Goal: Task Accomplishment & Management: Manage account settings

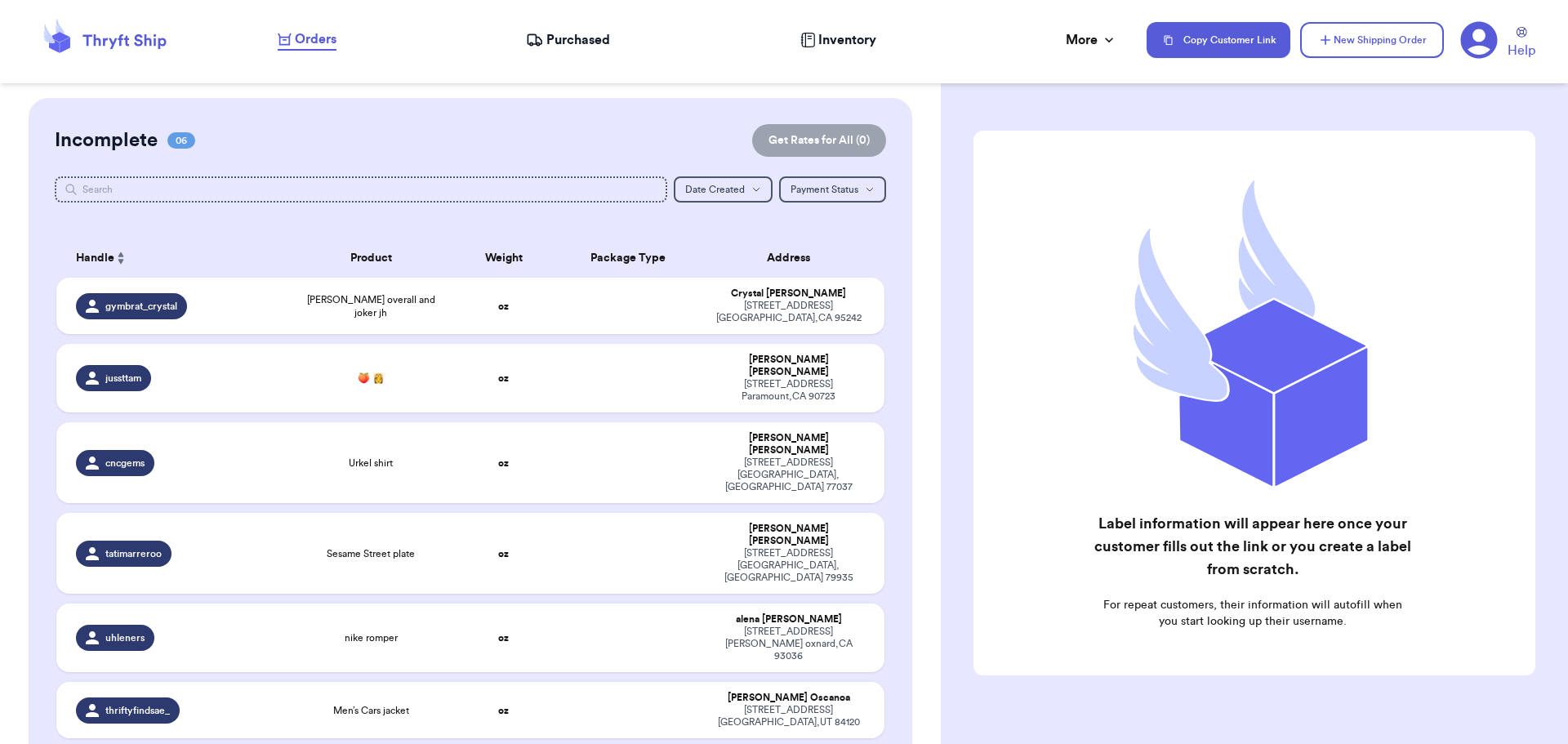
click at [574, 38] on span "Purchased" at bounding box center [578, 40] width 64 height 20
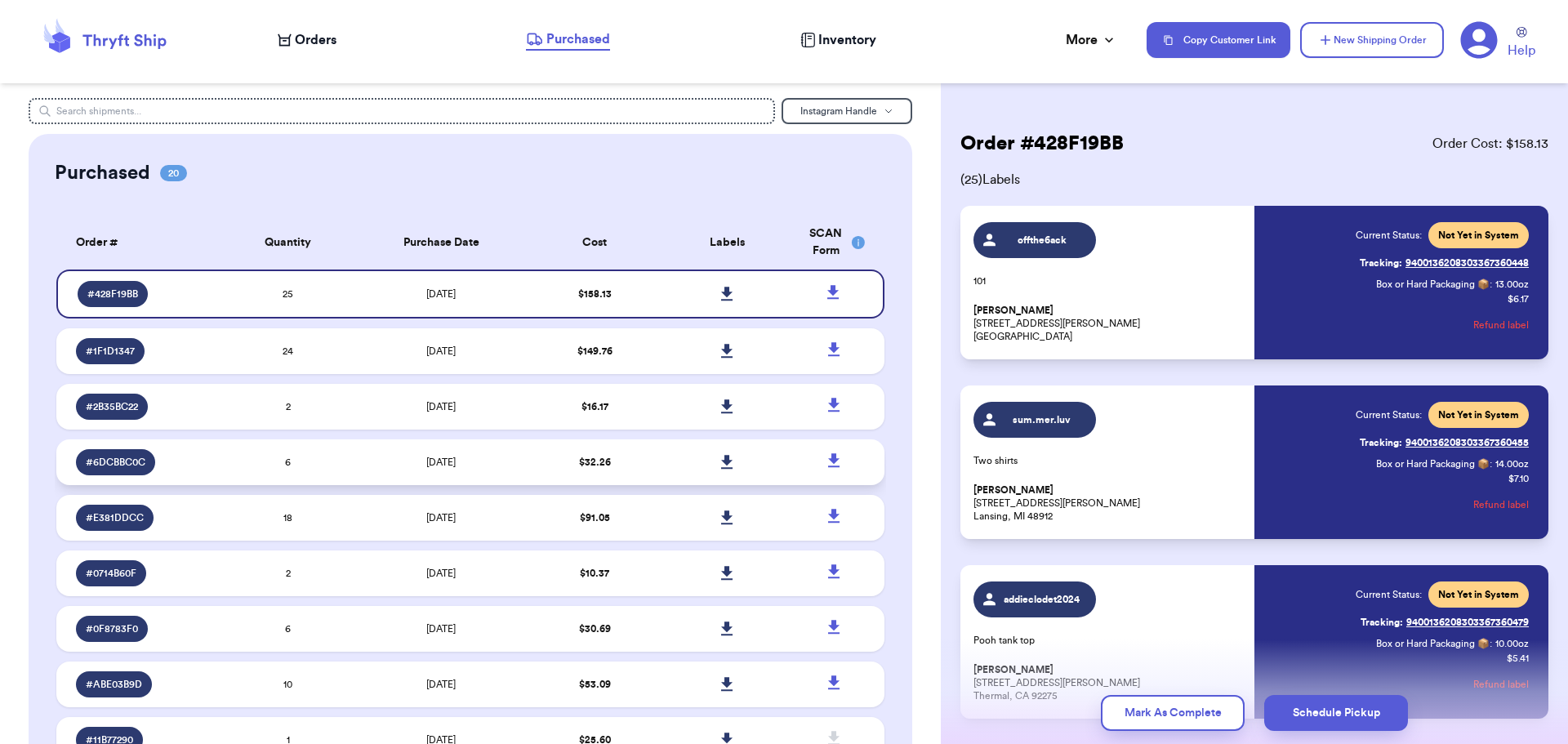
click at [500, 465] on td "[DATE]" at bounding box center [441, 462] width 174 height 46
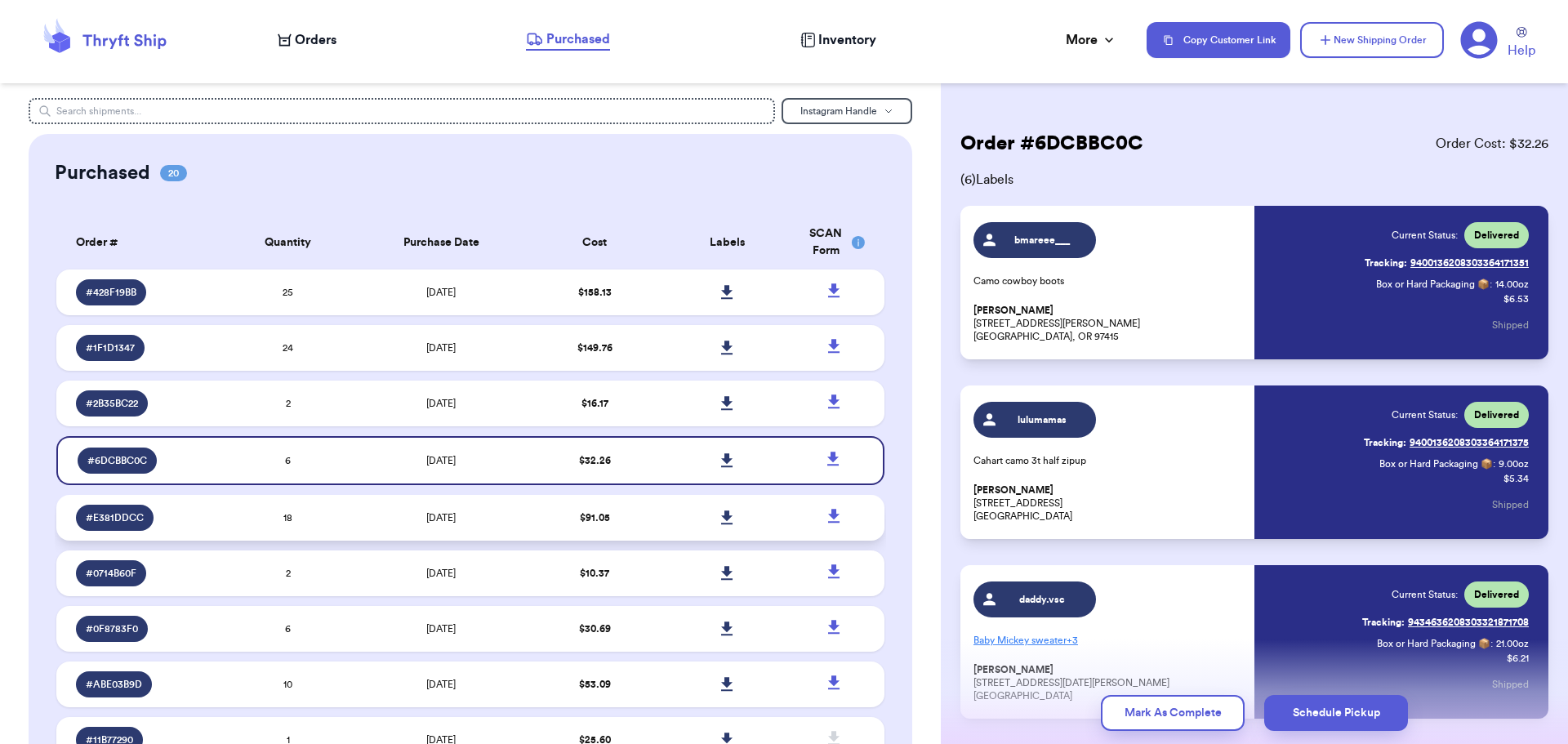
click at [505, 520] on td "[DATE]" at bounding box center [441, 517] width 174 height 46
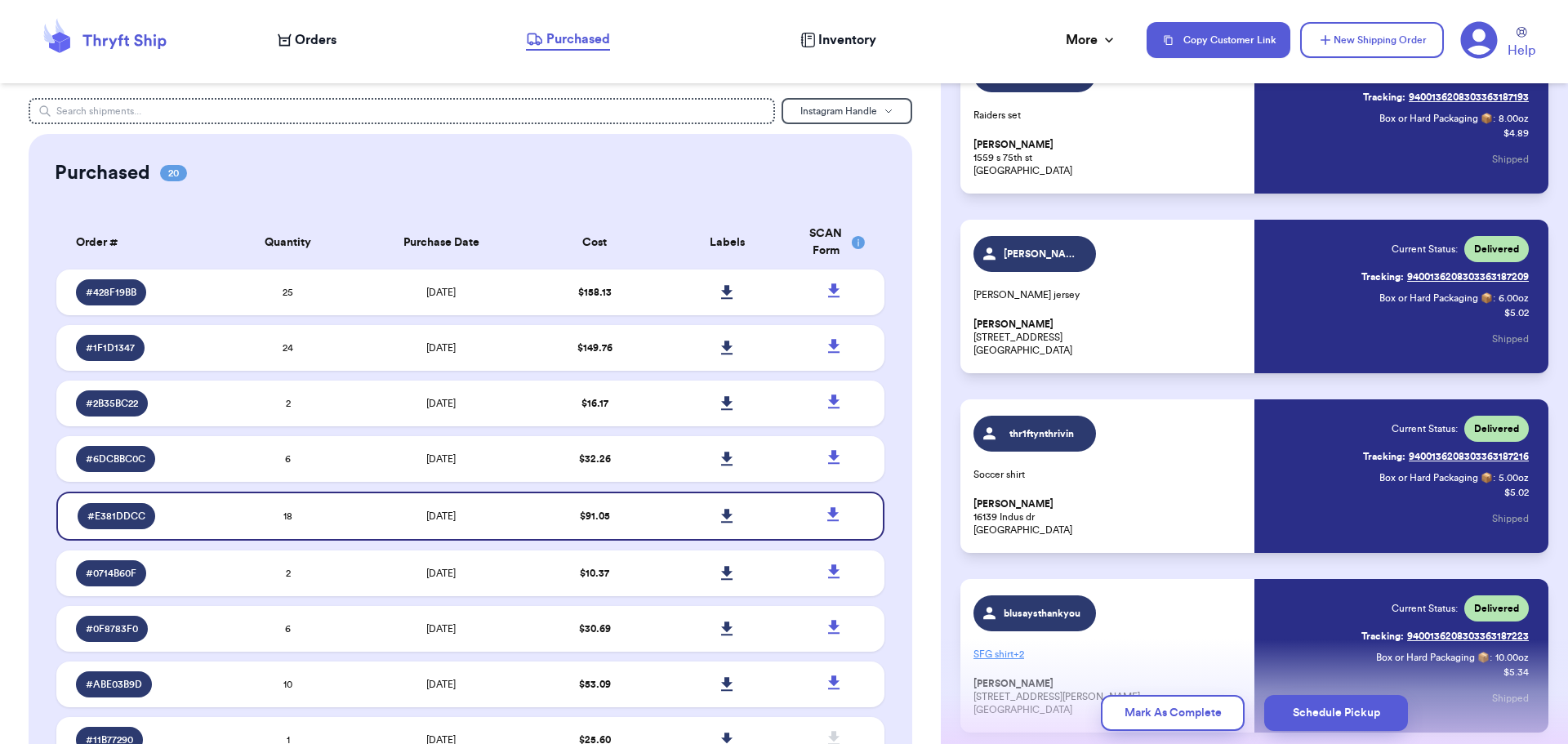
scroll to position [490, 0]
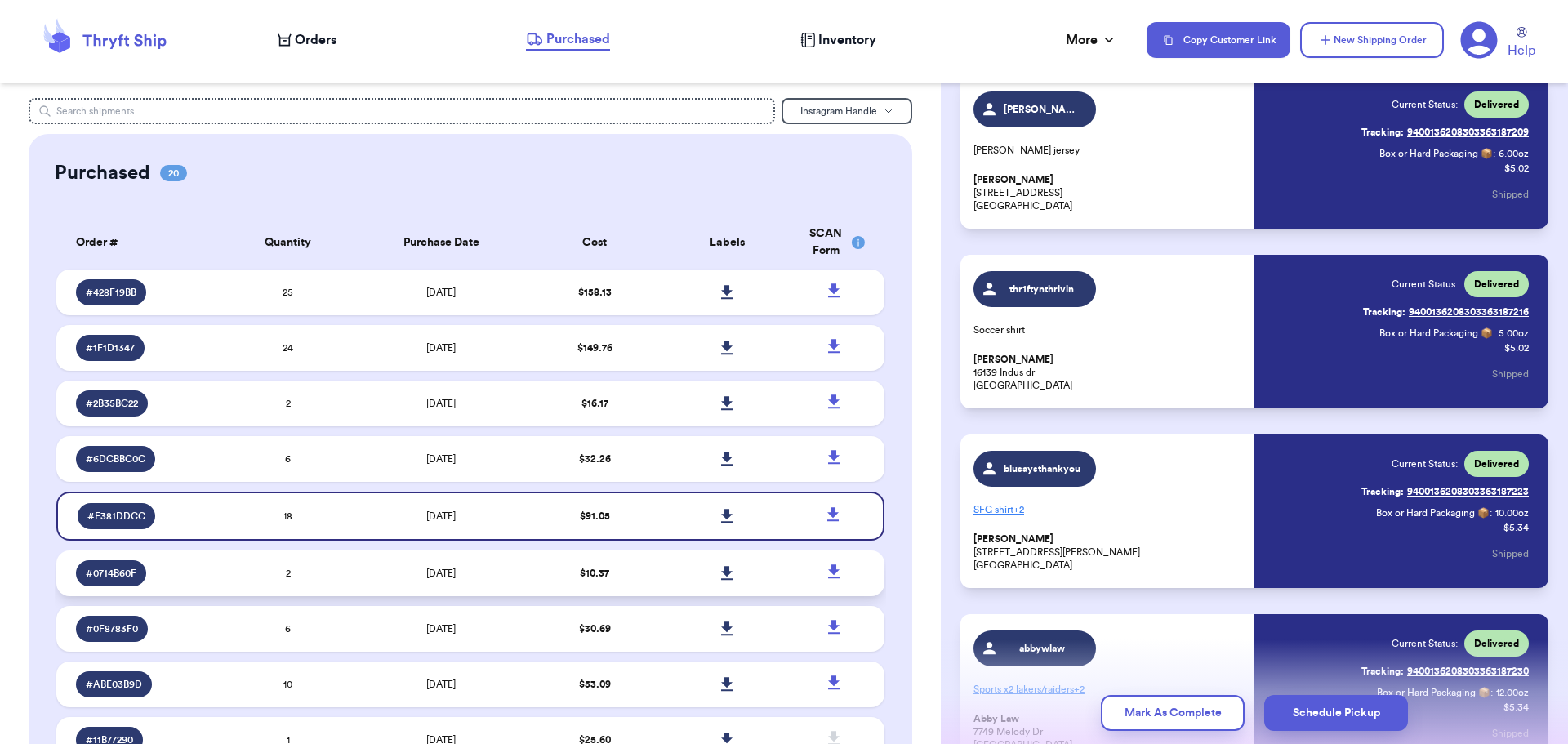
click at [529, 572] on td "$ 10.37" at bounding box center [594, 573] width 133 height 46
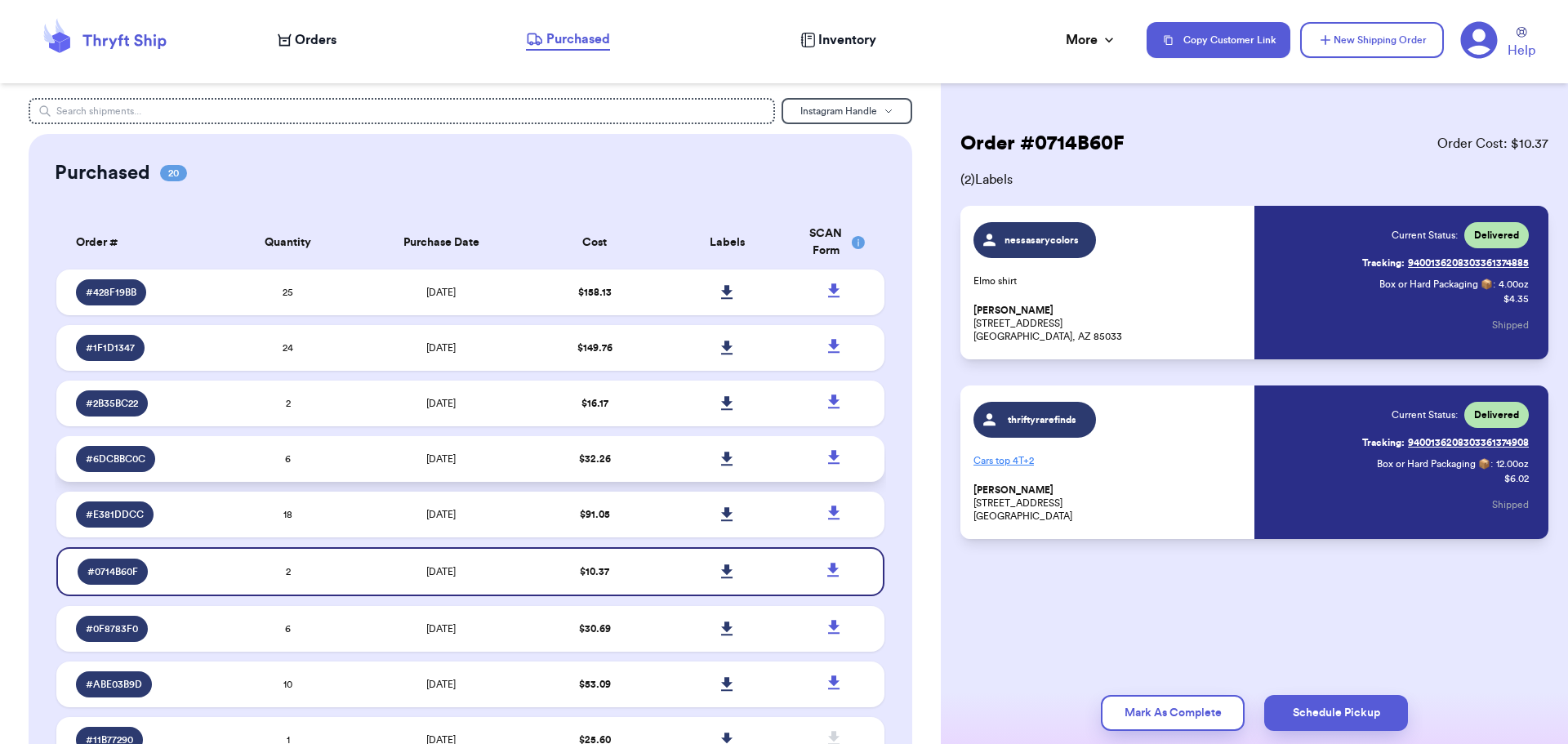
click at [487, 467] on td "[DATE]" at bounding box center [441, 459] width 174 height 46
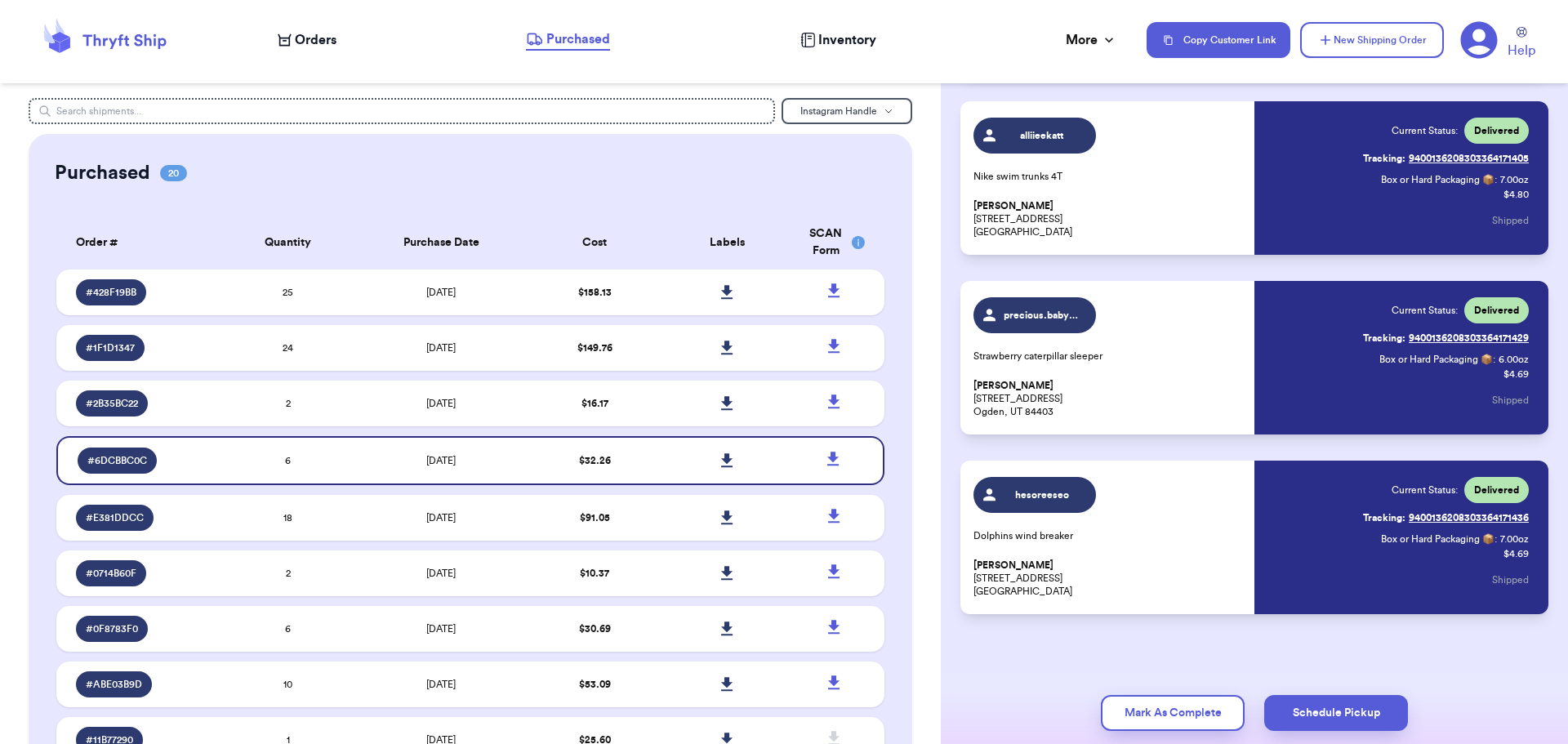
scroll to position [644, 0]
click at [370, 675] on td "[DATE]" at bounding box center [441, 684] width 174 height 46
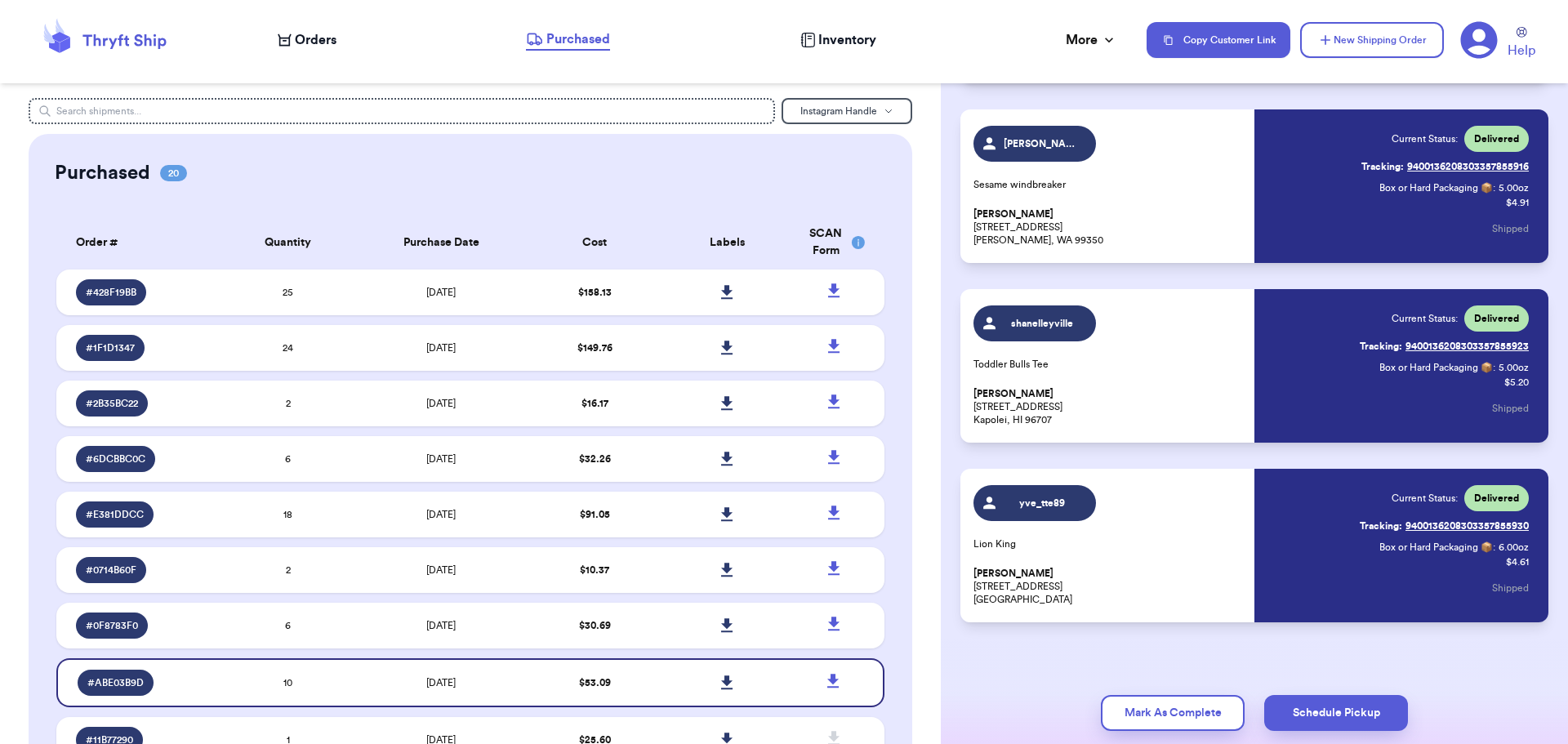
scroll to position [1363, 0]
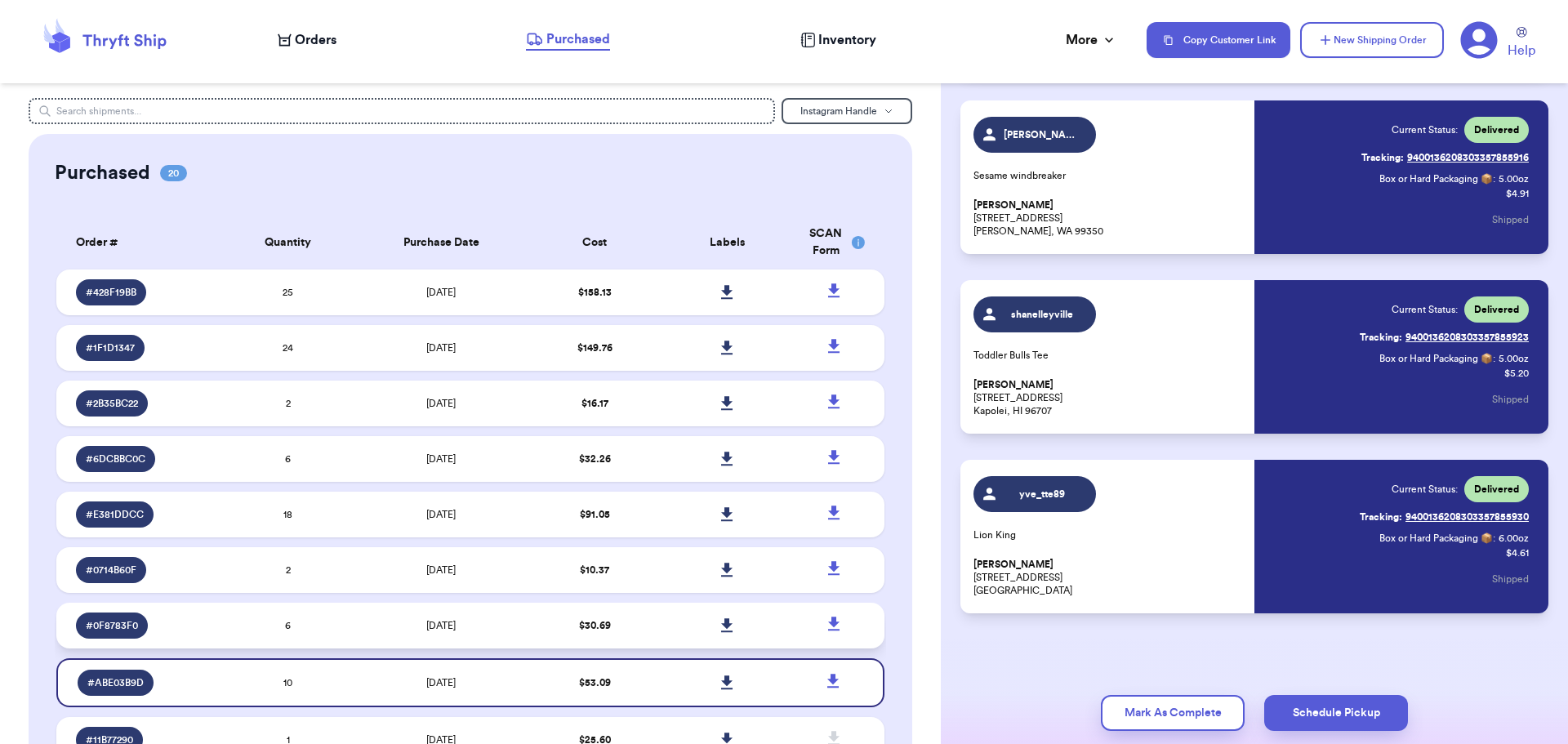
click at [357, 635] on td "[DATE]" at bounding box center [441, 625] width 174 height 46
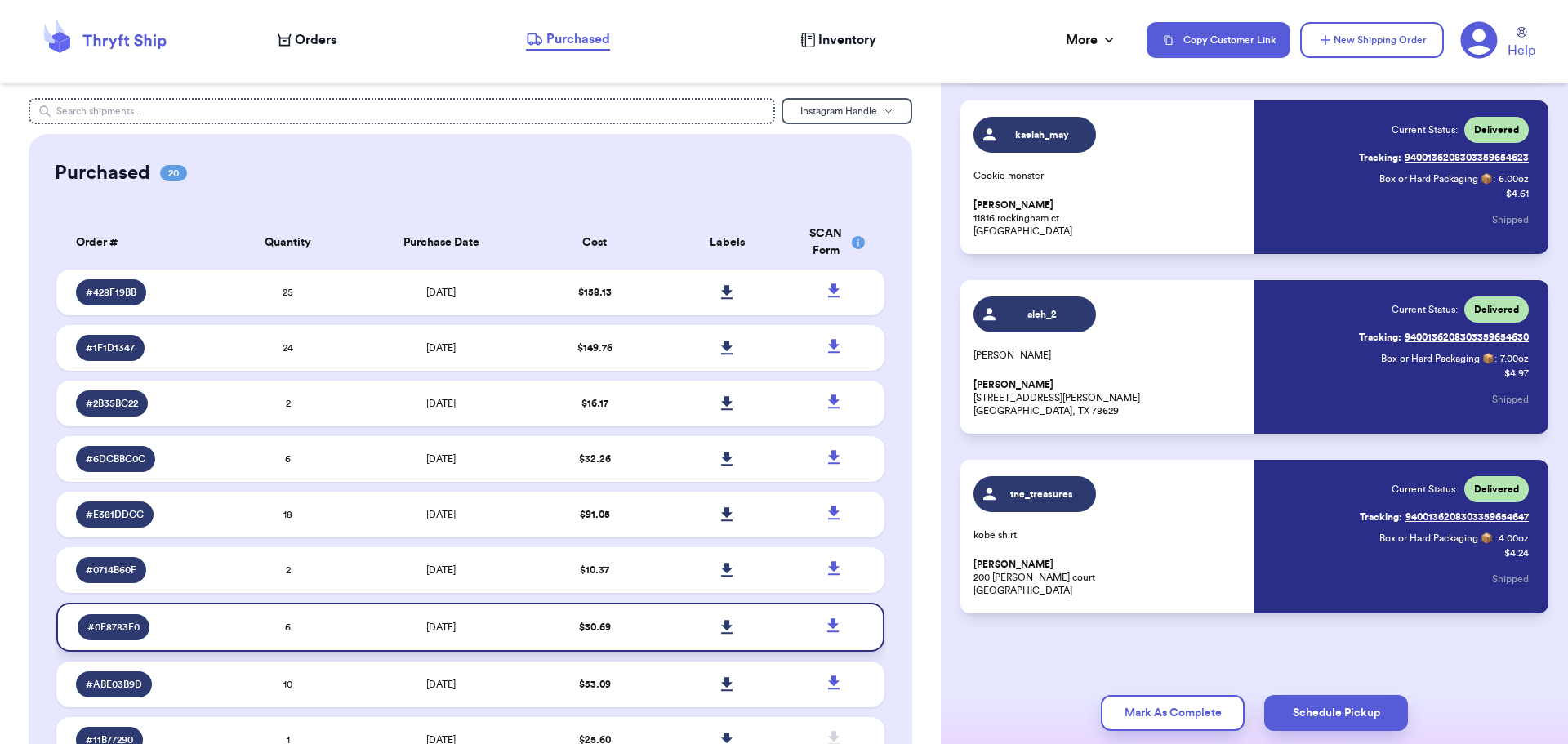
scroll to position [644, 0]
click at [363, 561] on td "[DATE]" at bounding box center [441, 570] width 174 height 46
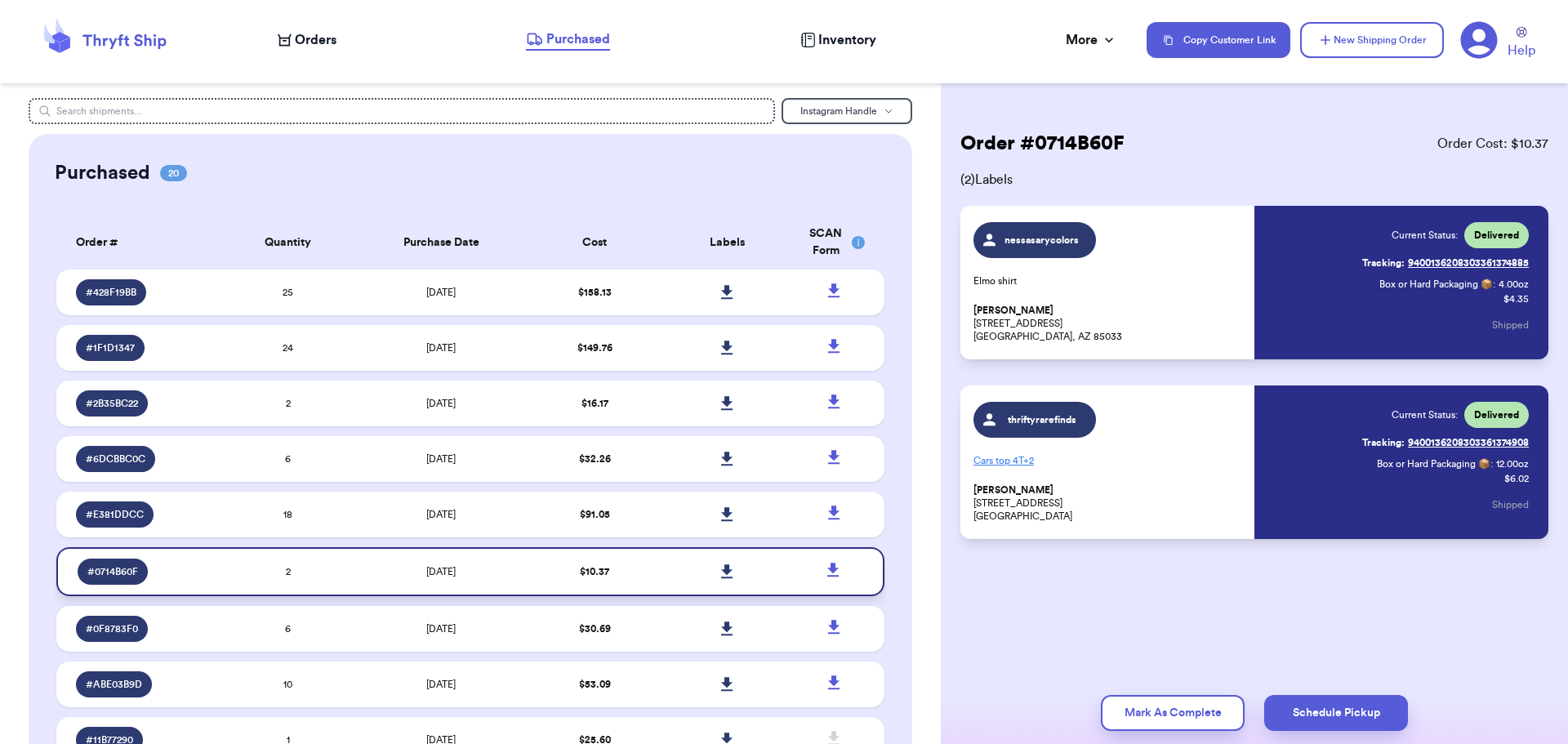
scroll to position [0, 0]
click at [357, 517] on td "[DATE]" at bounding box center [441, 514] width 174 height 46
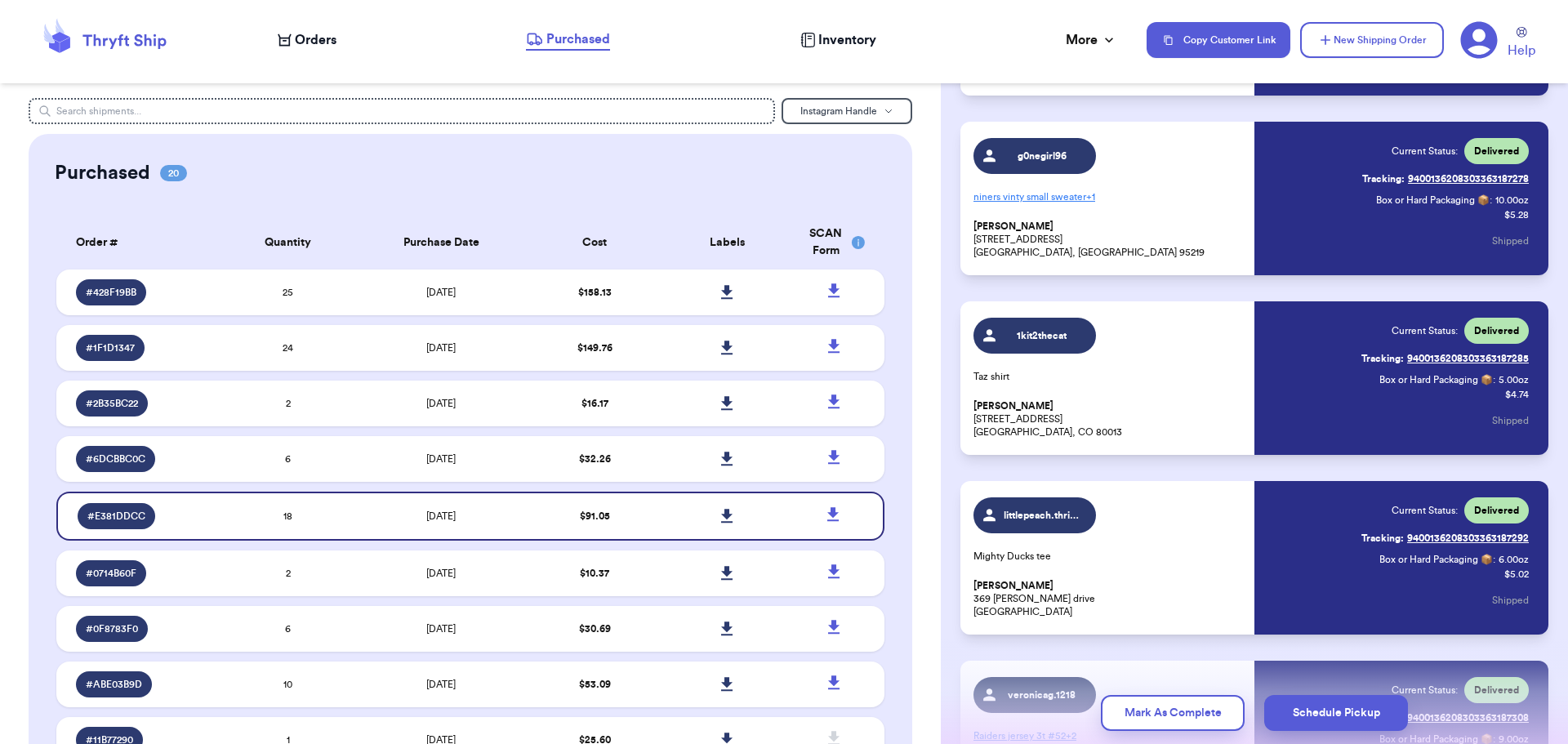
scroll to position [1716, 0]
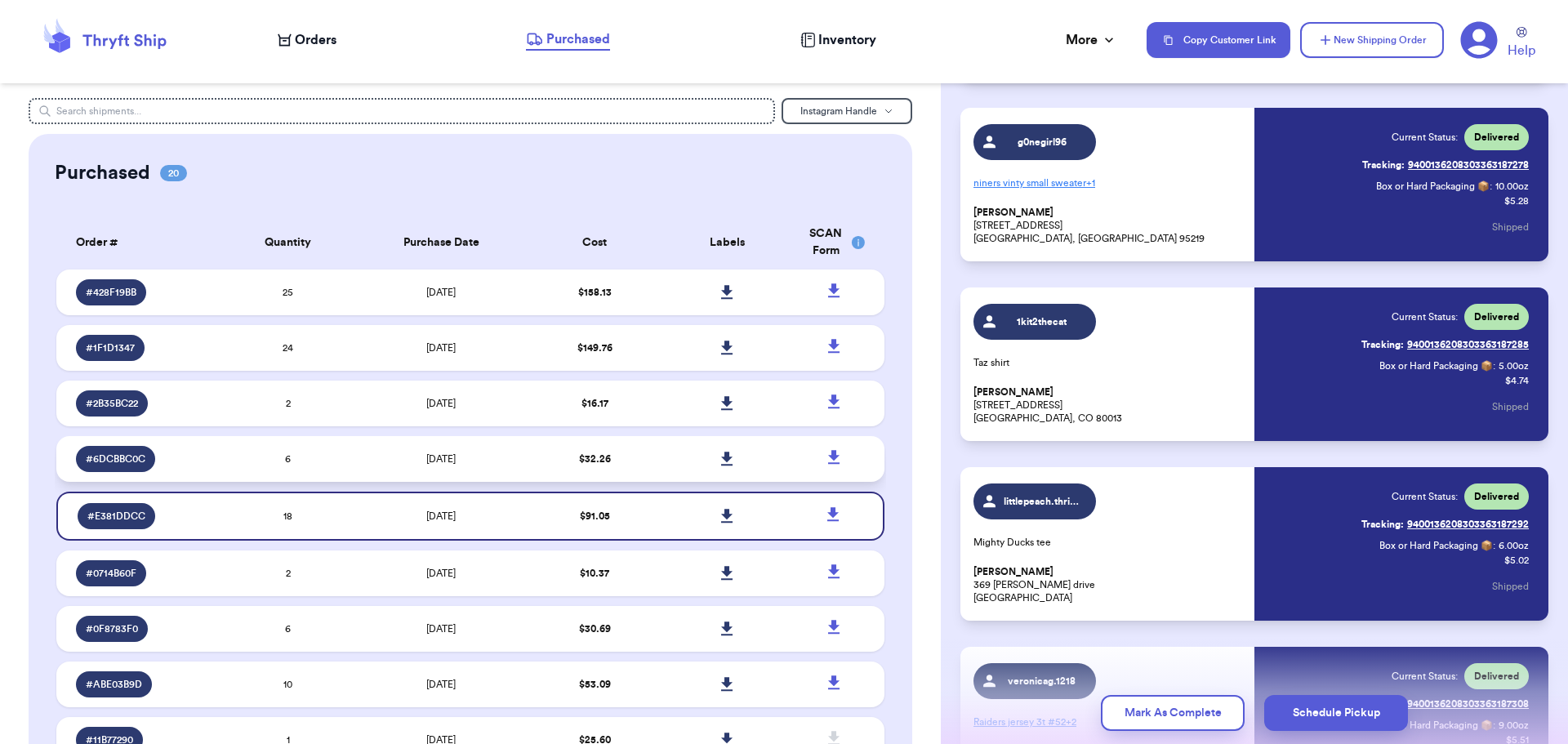
click at [338, 446] on td "6" at bounding box center [288, 459] width 133 height 46
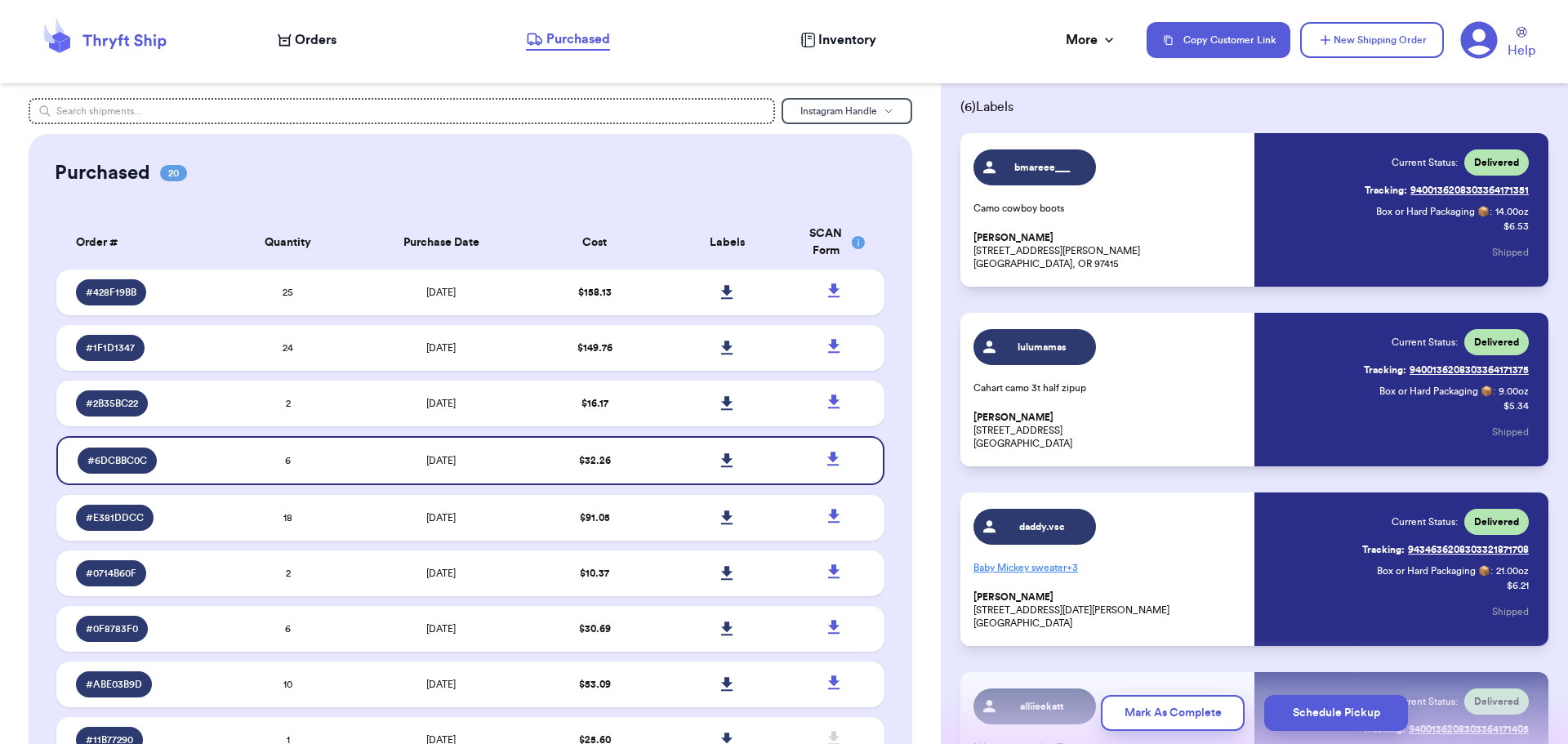
scroll to position [0, 0]
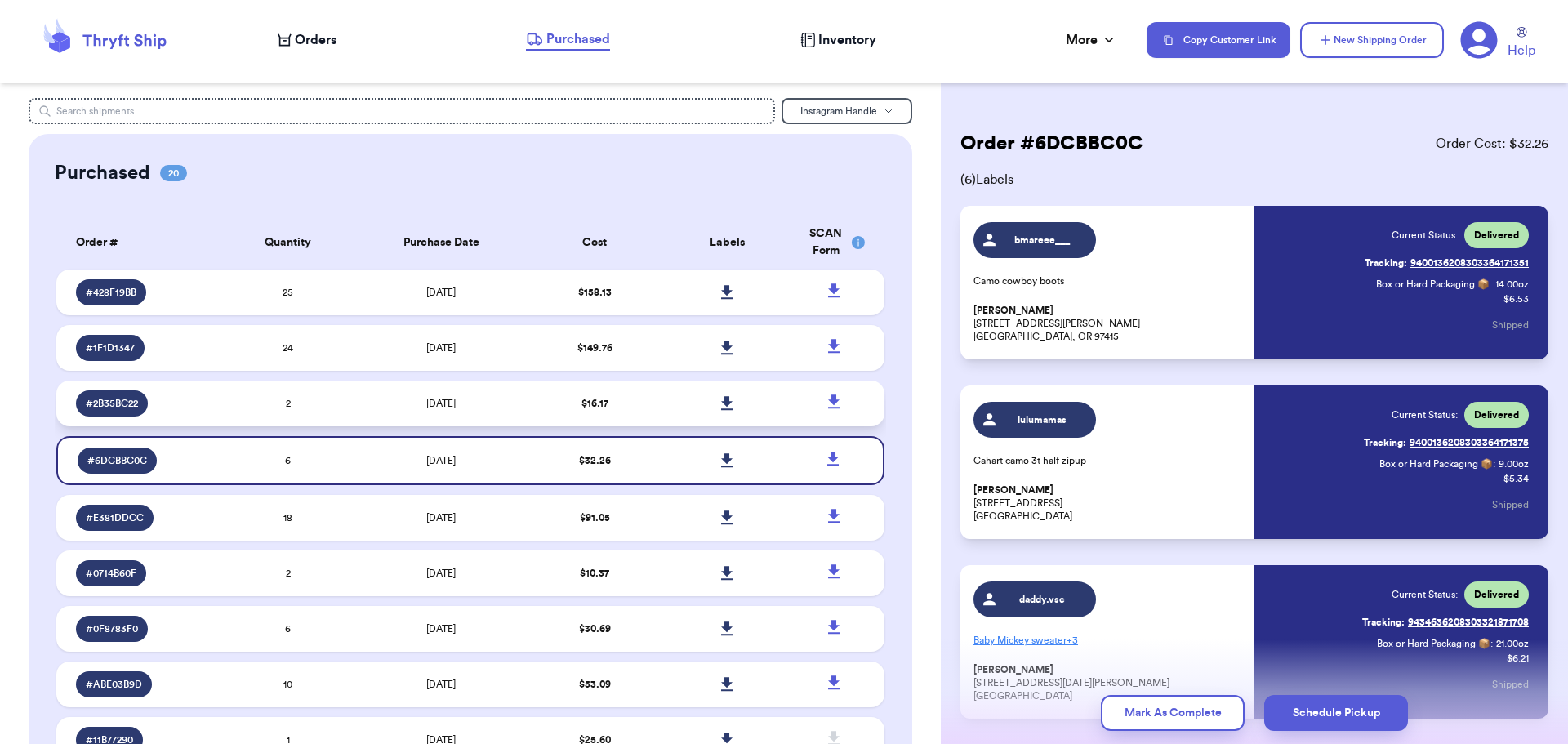
click at [321, 396] on td "2" at bounding box center [288, 404] width 133 height 46
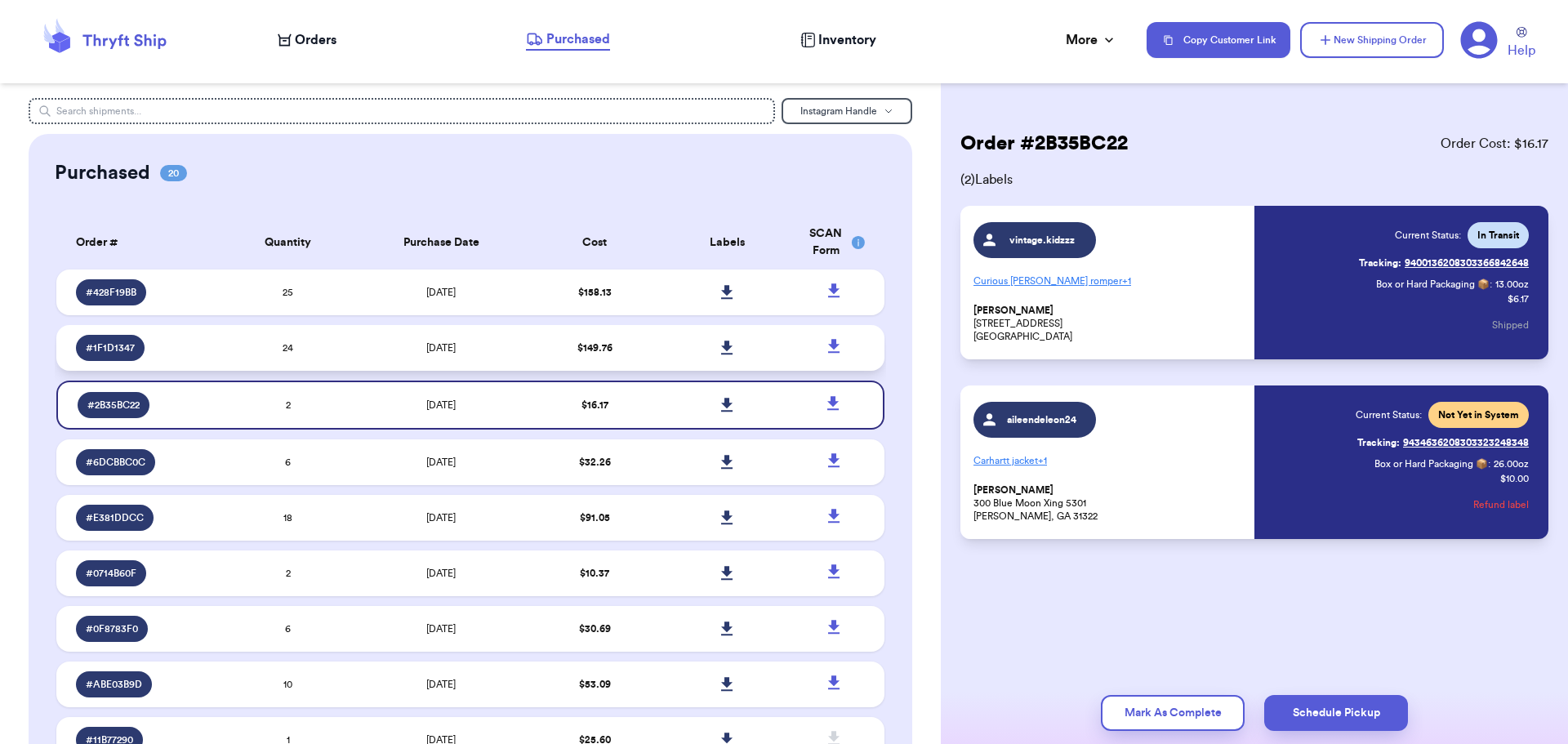
click at [343, 340] on td "24" at bounding box center [288, 348] width 133 height 46
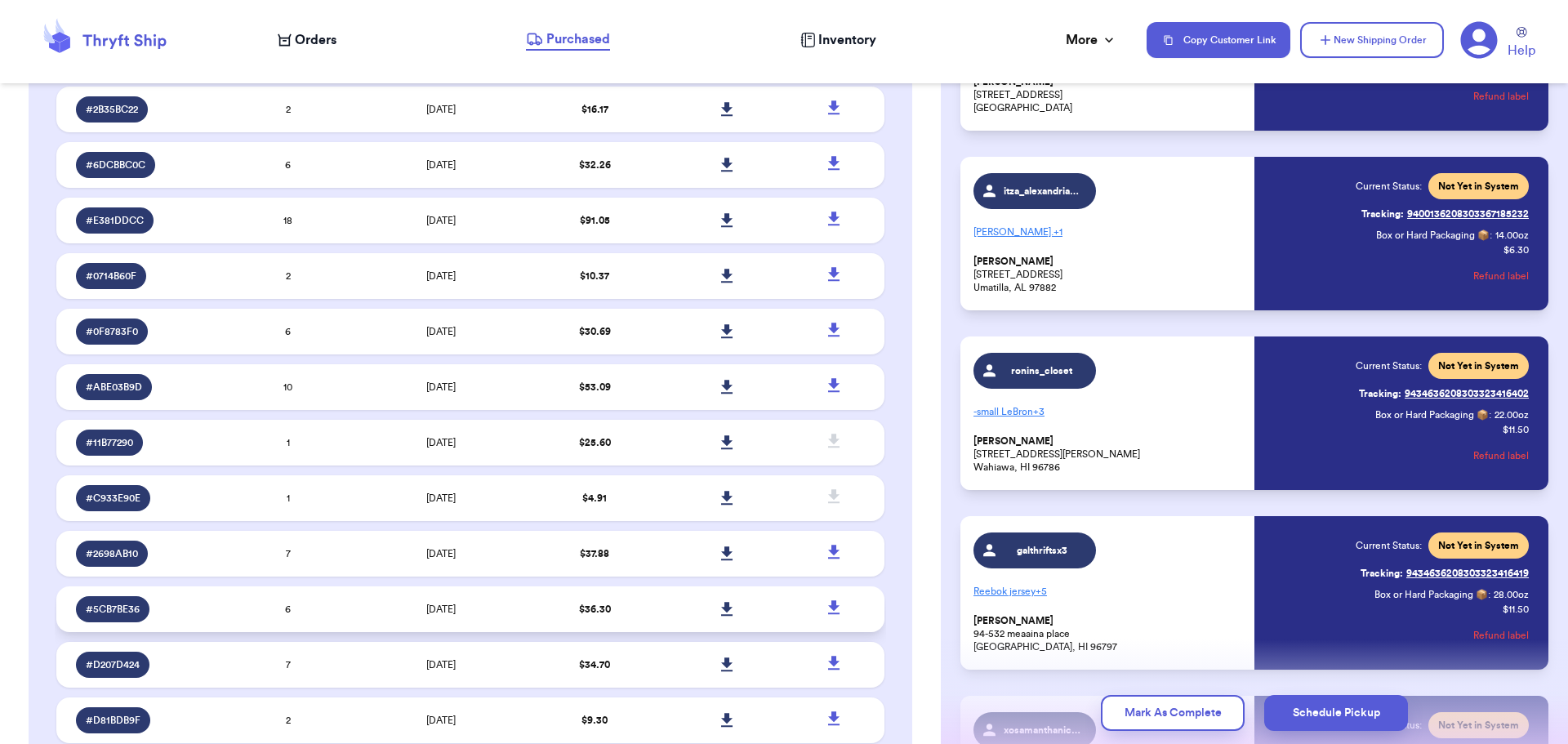
scroll to position [326, 0]
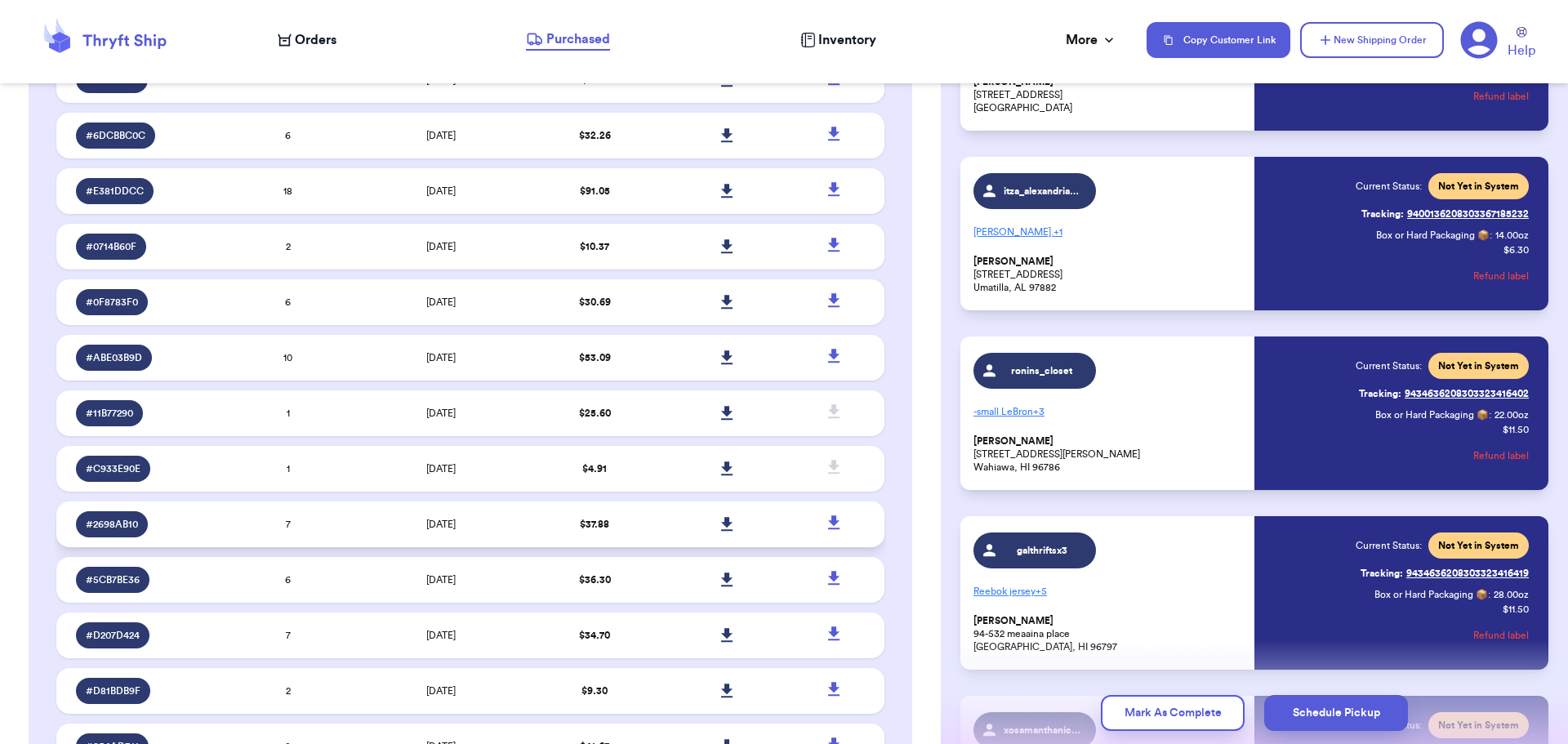
click at [343, 515] on td "7" at bounding box center [288, 524] width 133 height 46
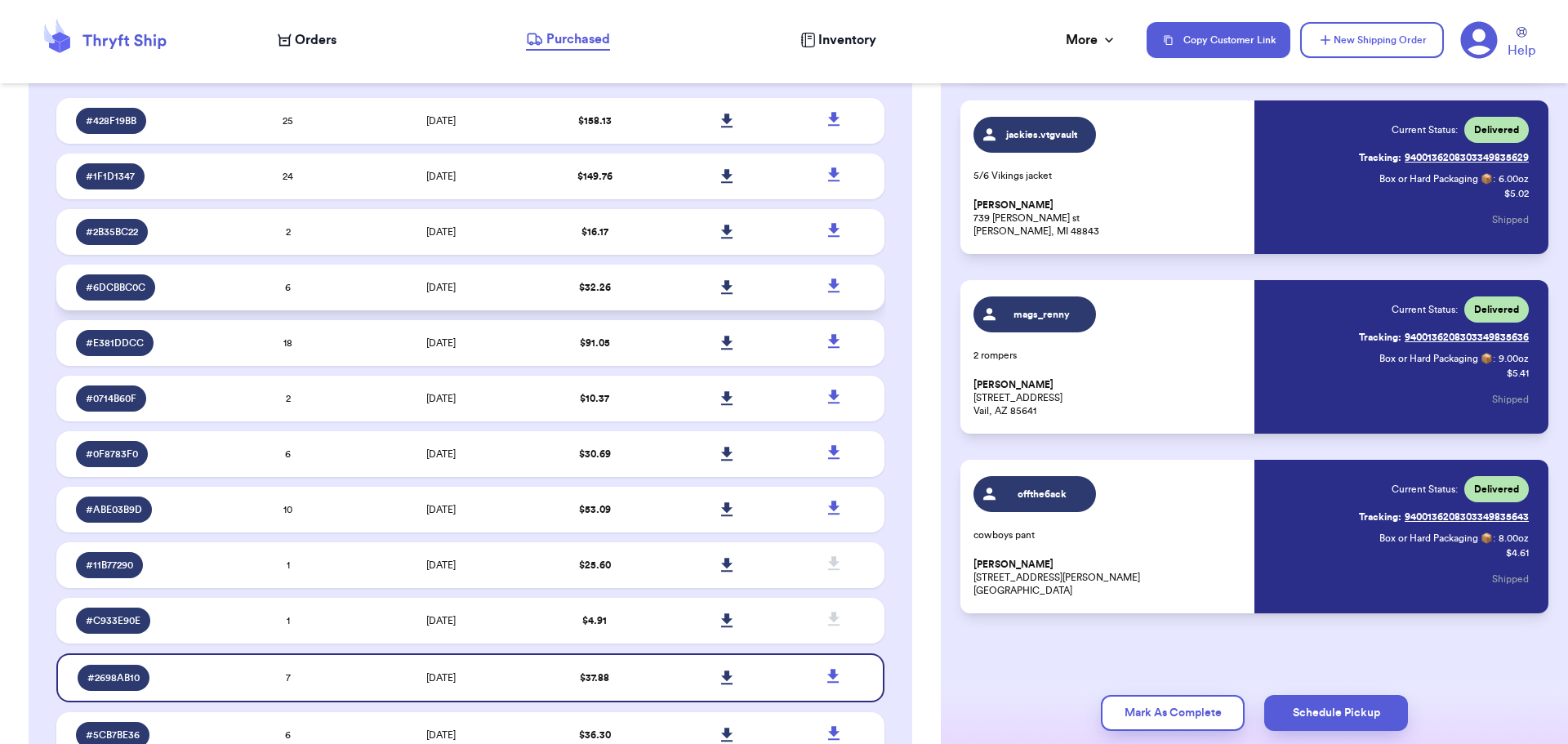
scroll to position [0, 0]
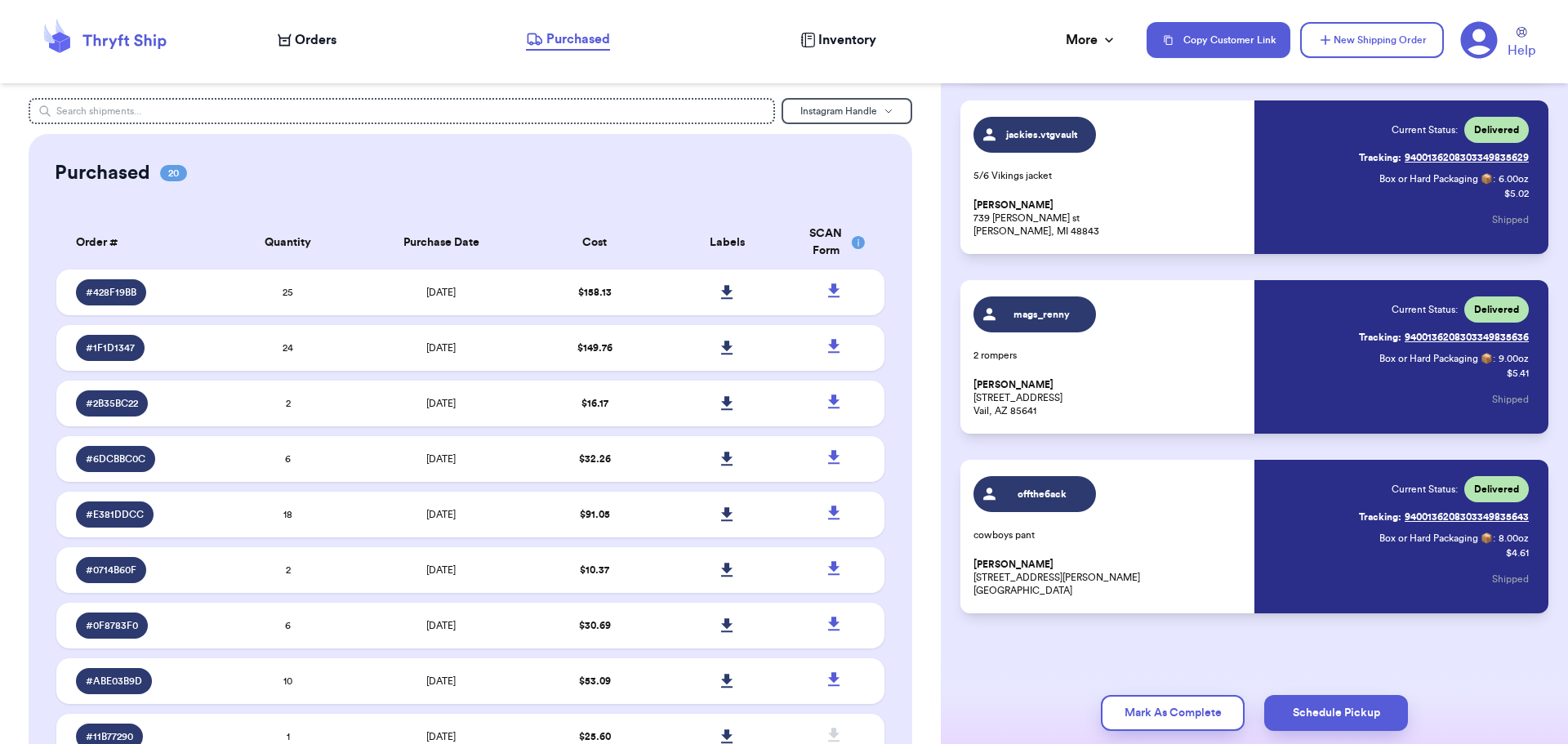
click at [323, 38] on span "Orders" at bounding box center [315, 40] width 41 height 20
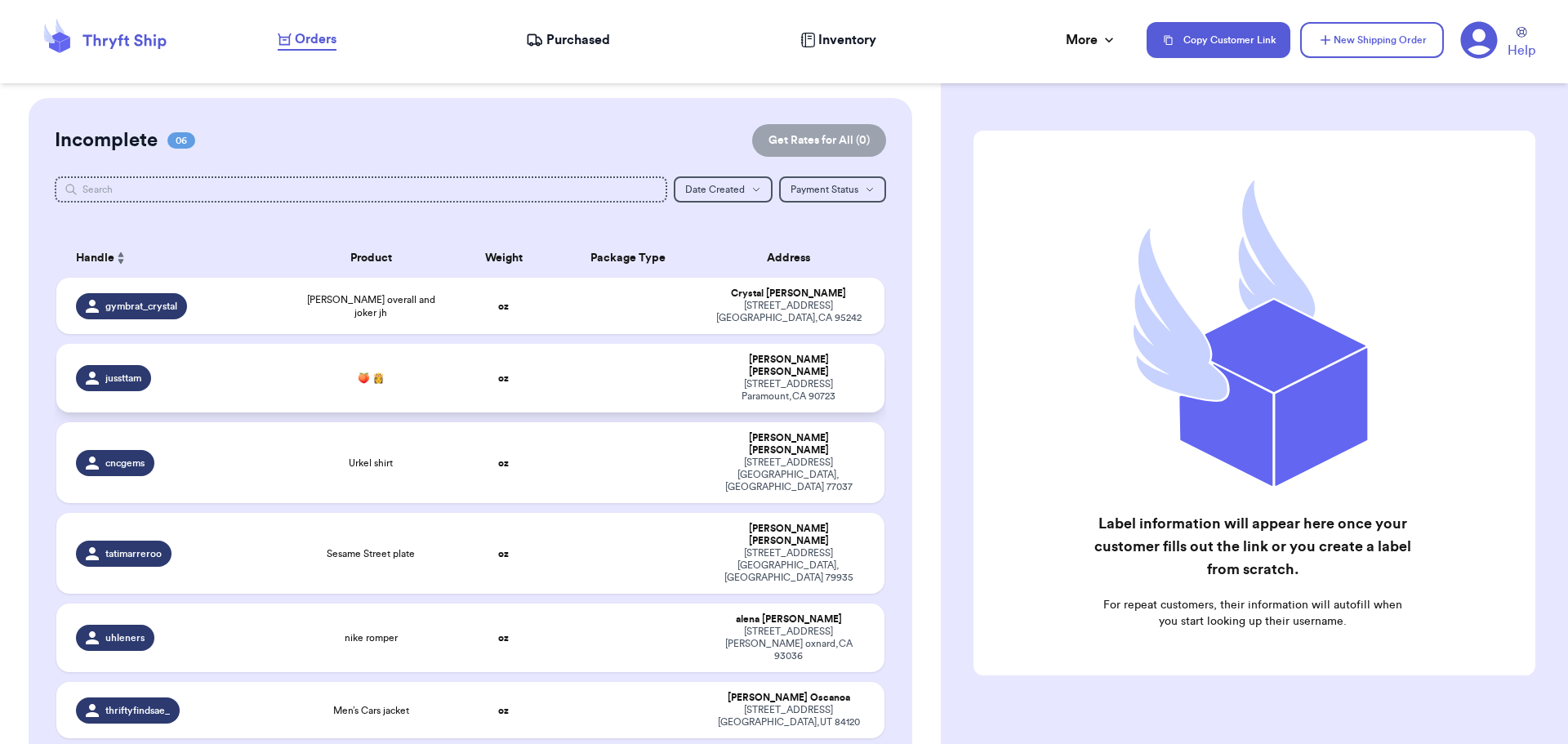
click at [277, 29] on link "Orders" at bounding box center [307, 40] width 59 height 22
click at [578, 40] on span "Purchased" at bounding box center [578, 40] width 64 height 20
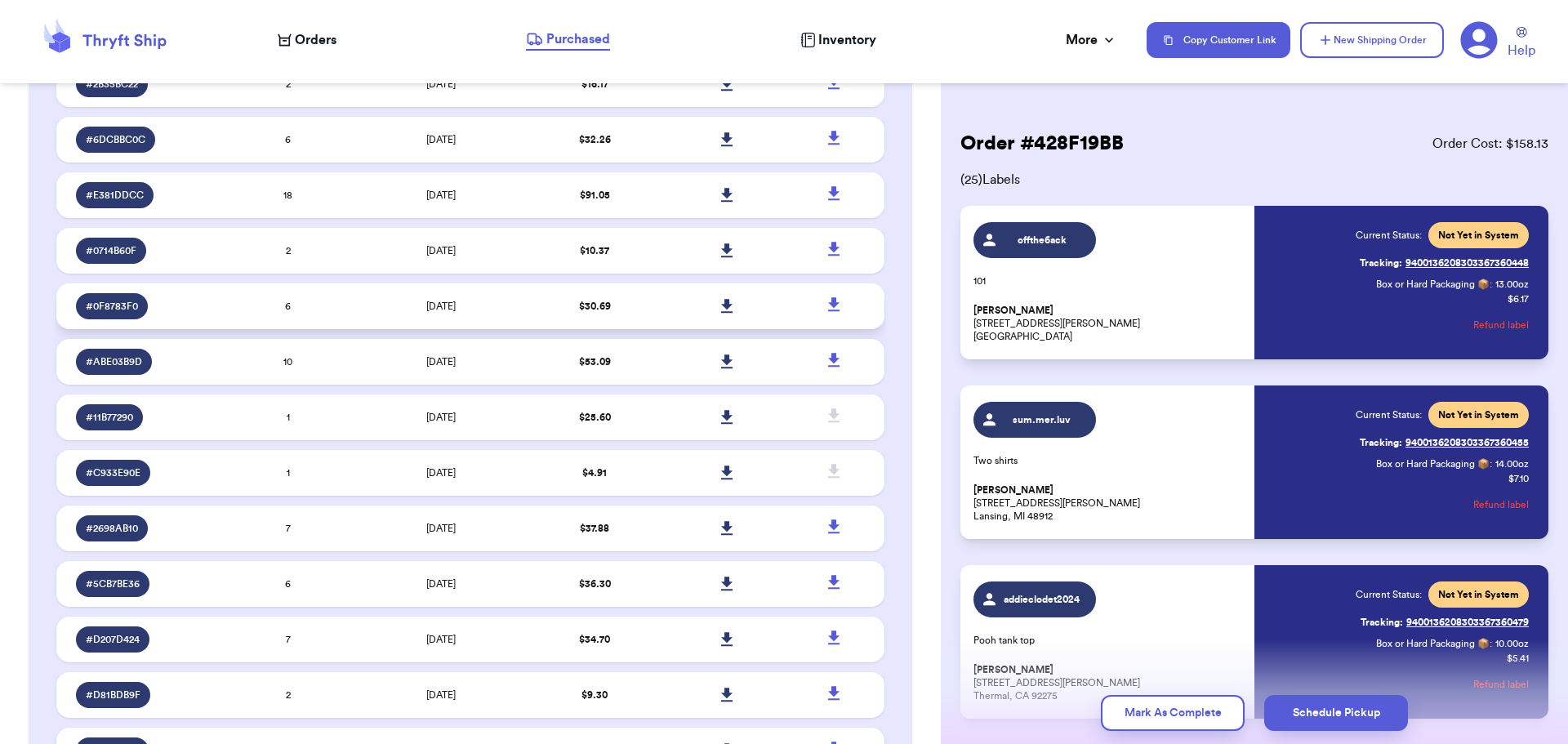
scroll to position [326, 0]
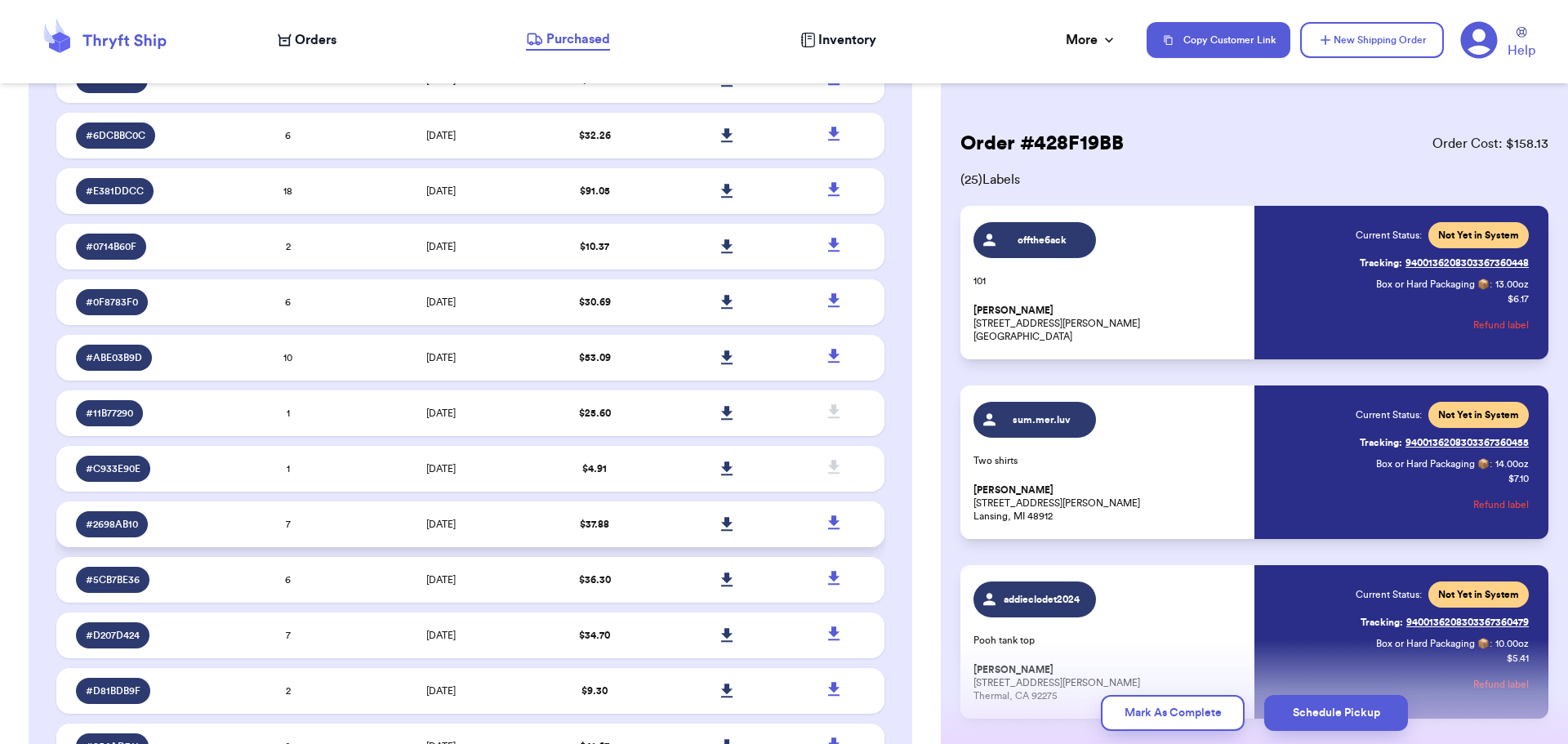
click at [324, 518] on td "7" at bounding box center [288, 524] width 133 height 46
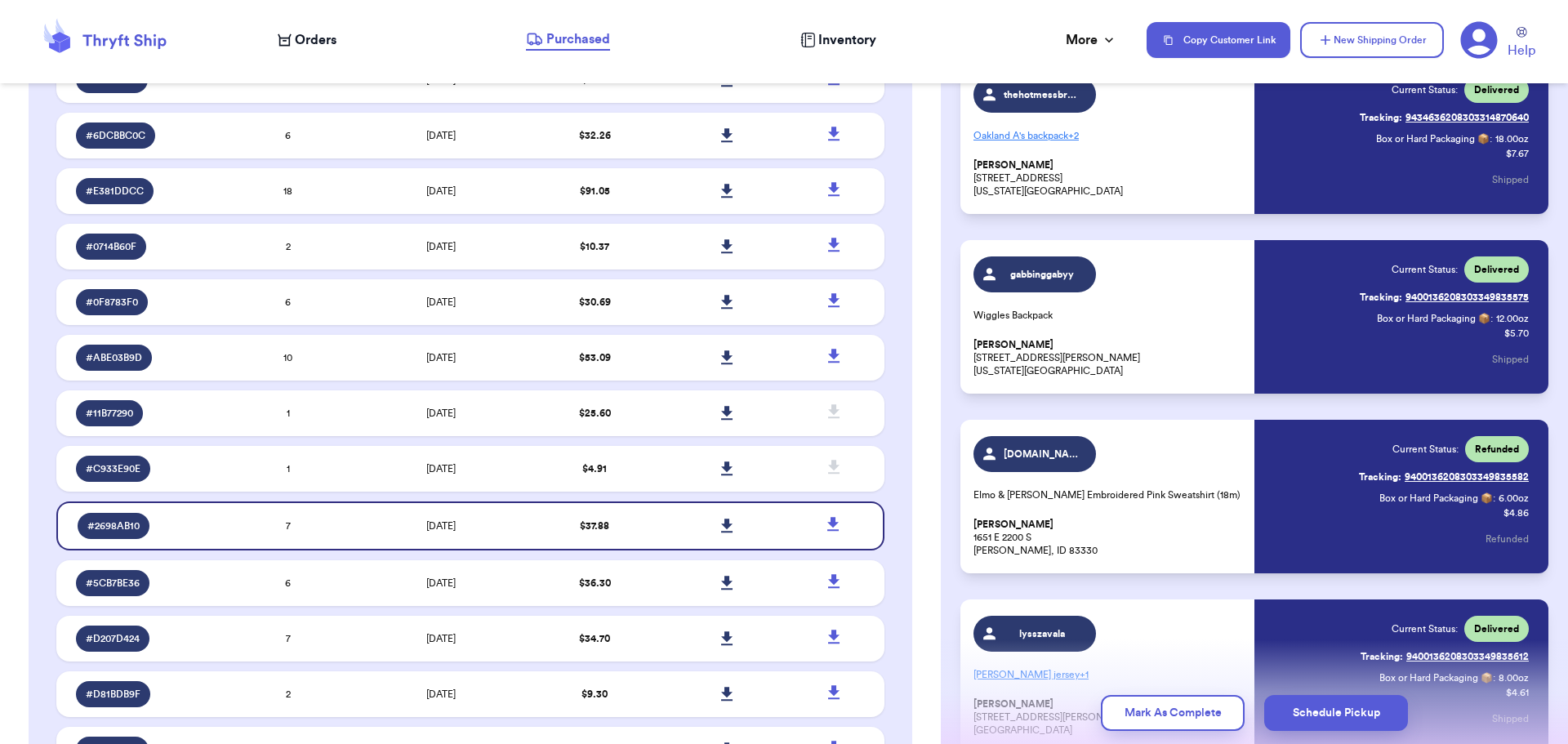
scroll to position [164, 0]
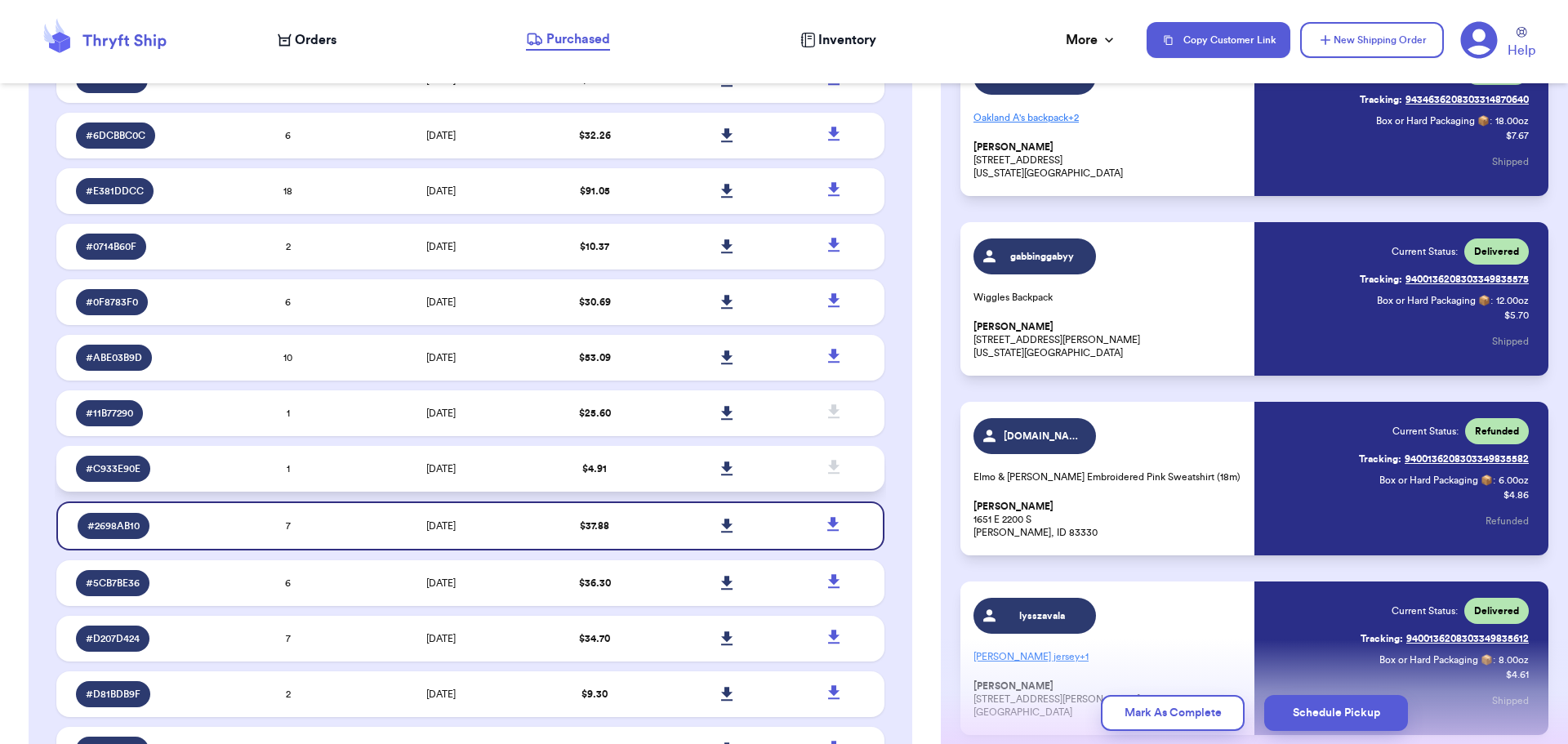
click at [396, 462] on td "[DATE]" at bounding box center [441, 468] width 174 height 46
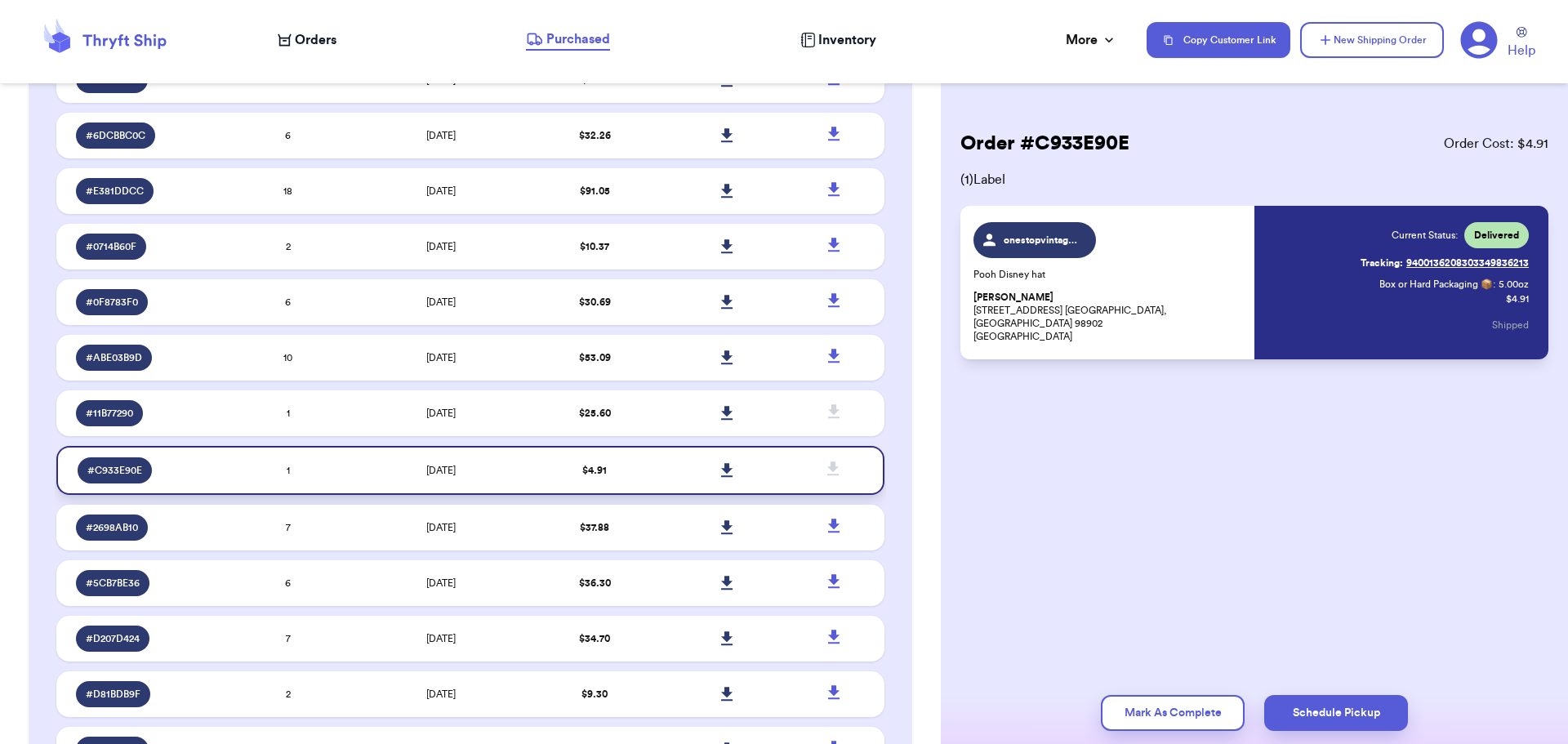
scroll to position [0, 0]
click at [395, 398] on td "[DATE]" at bounding box center [441, 413] width 174 height 46
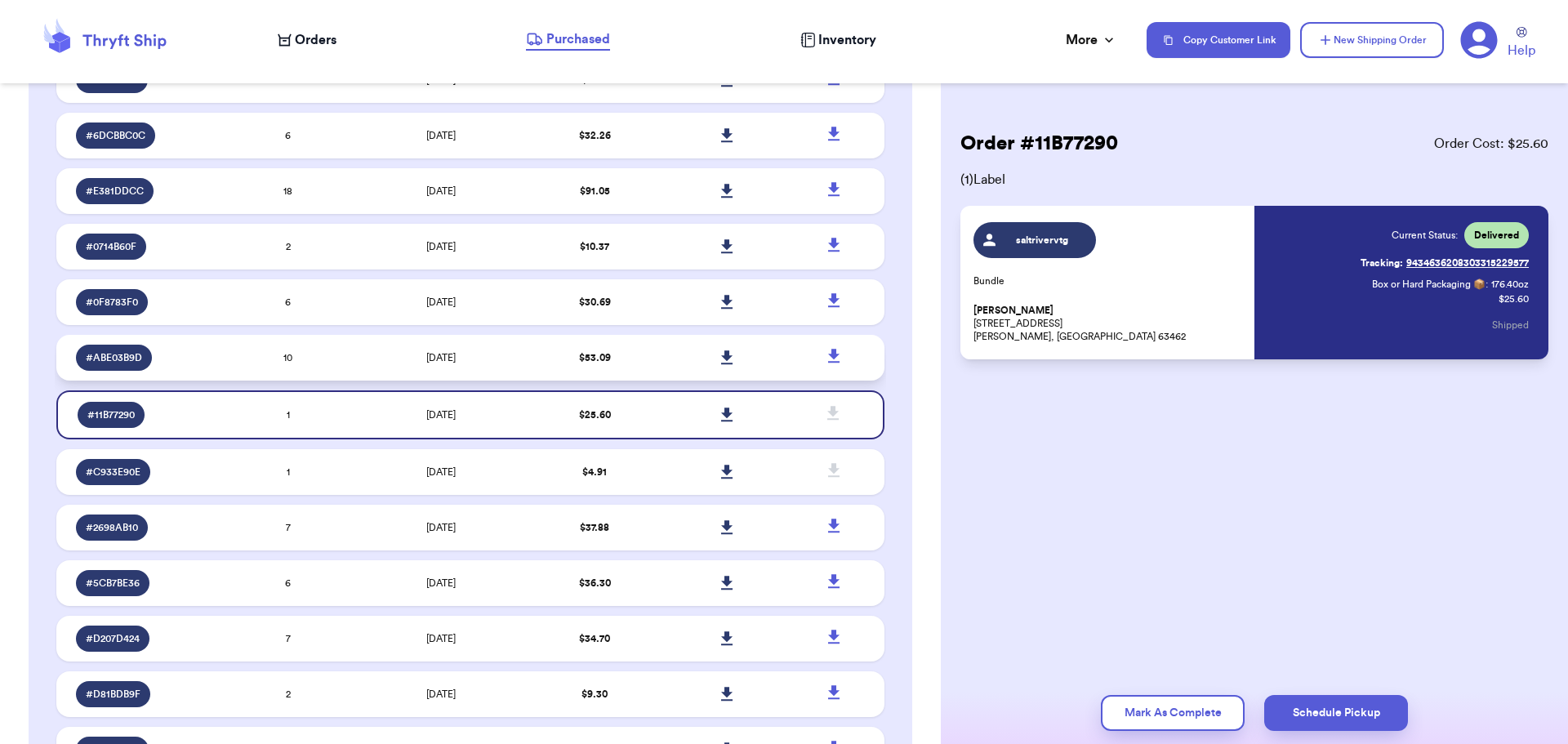
click at [337, 366] on td "10" at bounding box center [288, 357] width 133 height 46
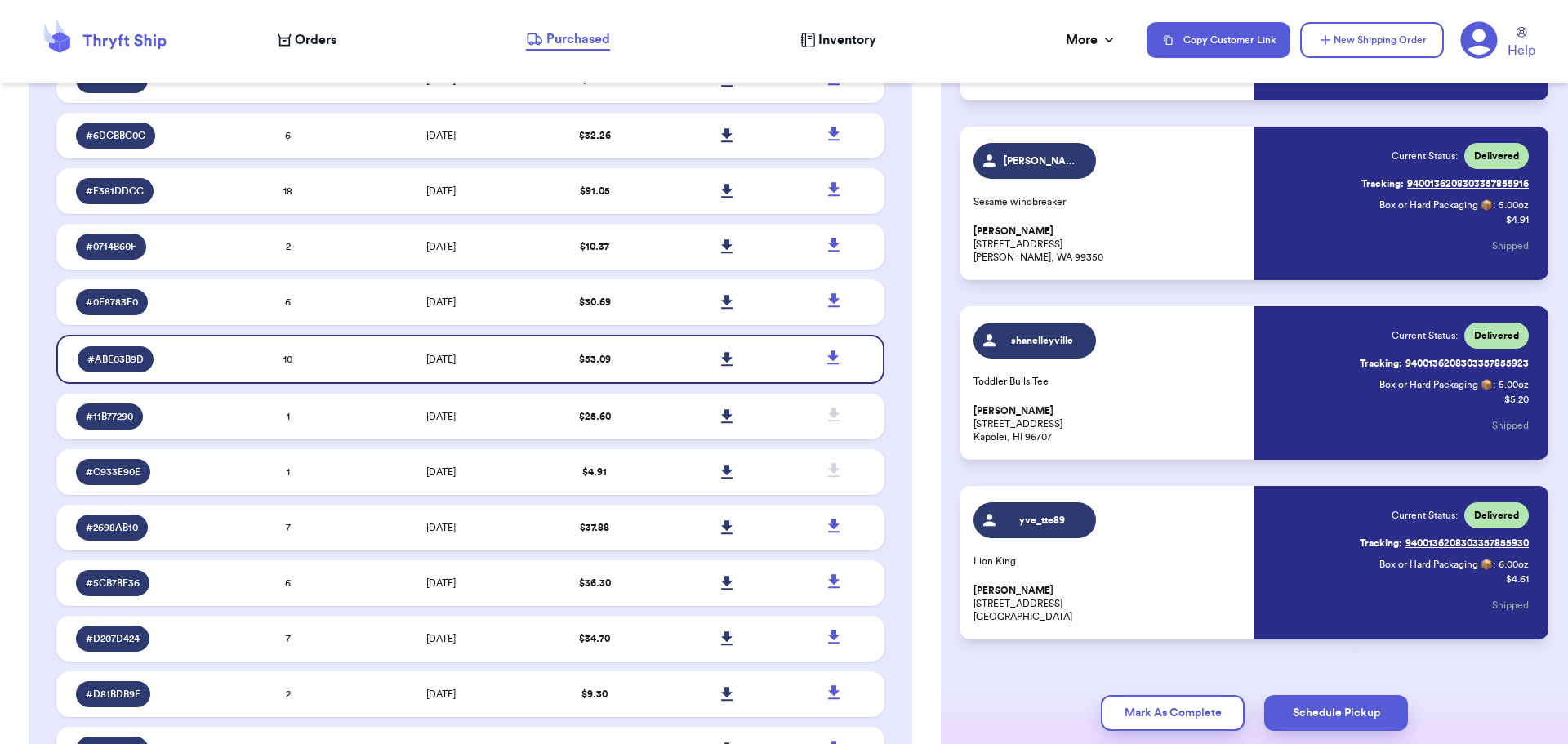
scroll to position [1363, 0]
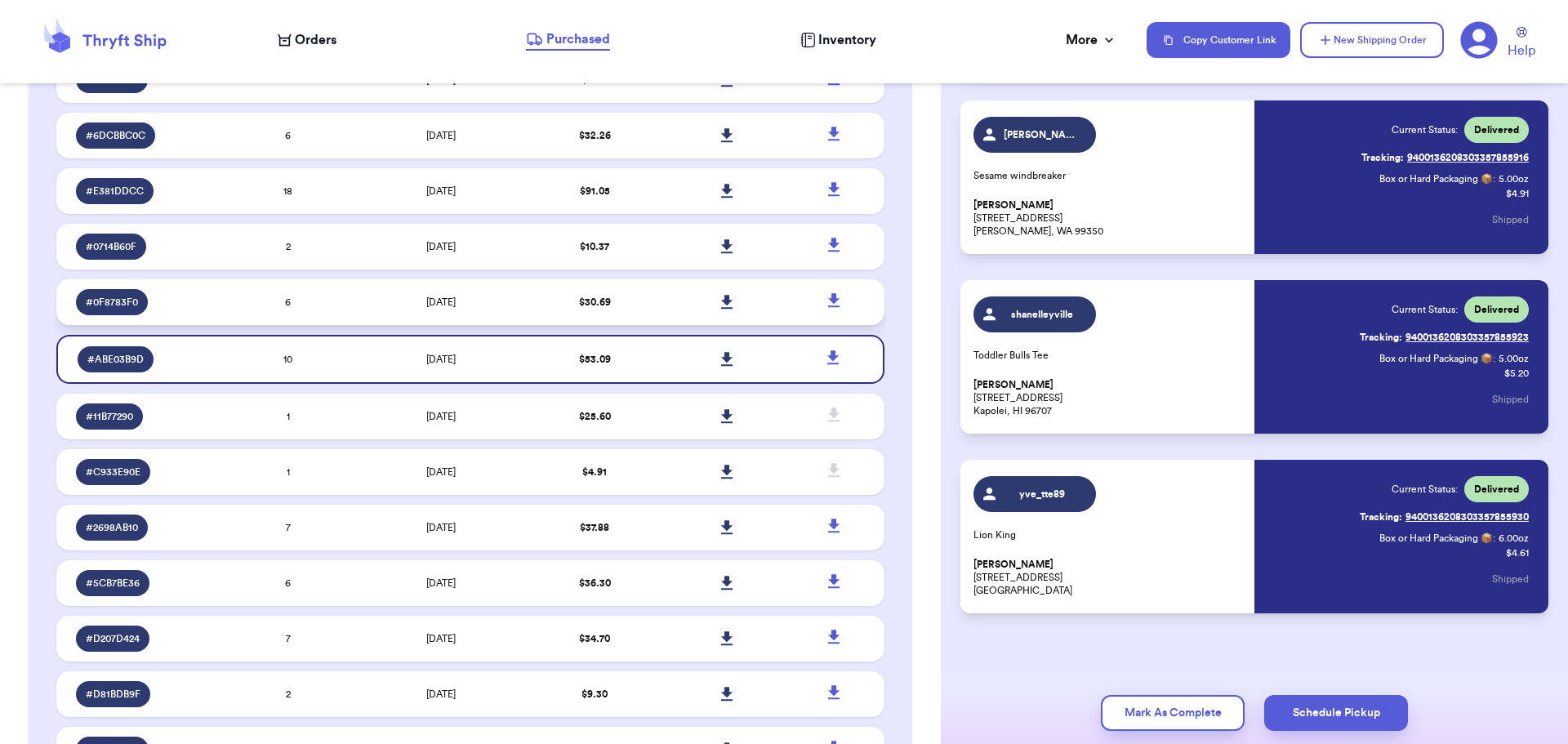
click at [334, 295] on td "6" at bounding box center [288, 302] width 133 height 46
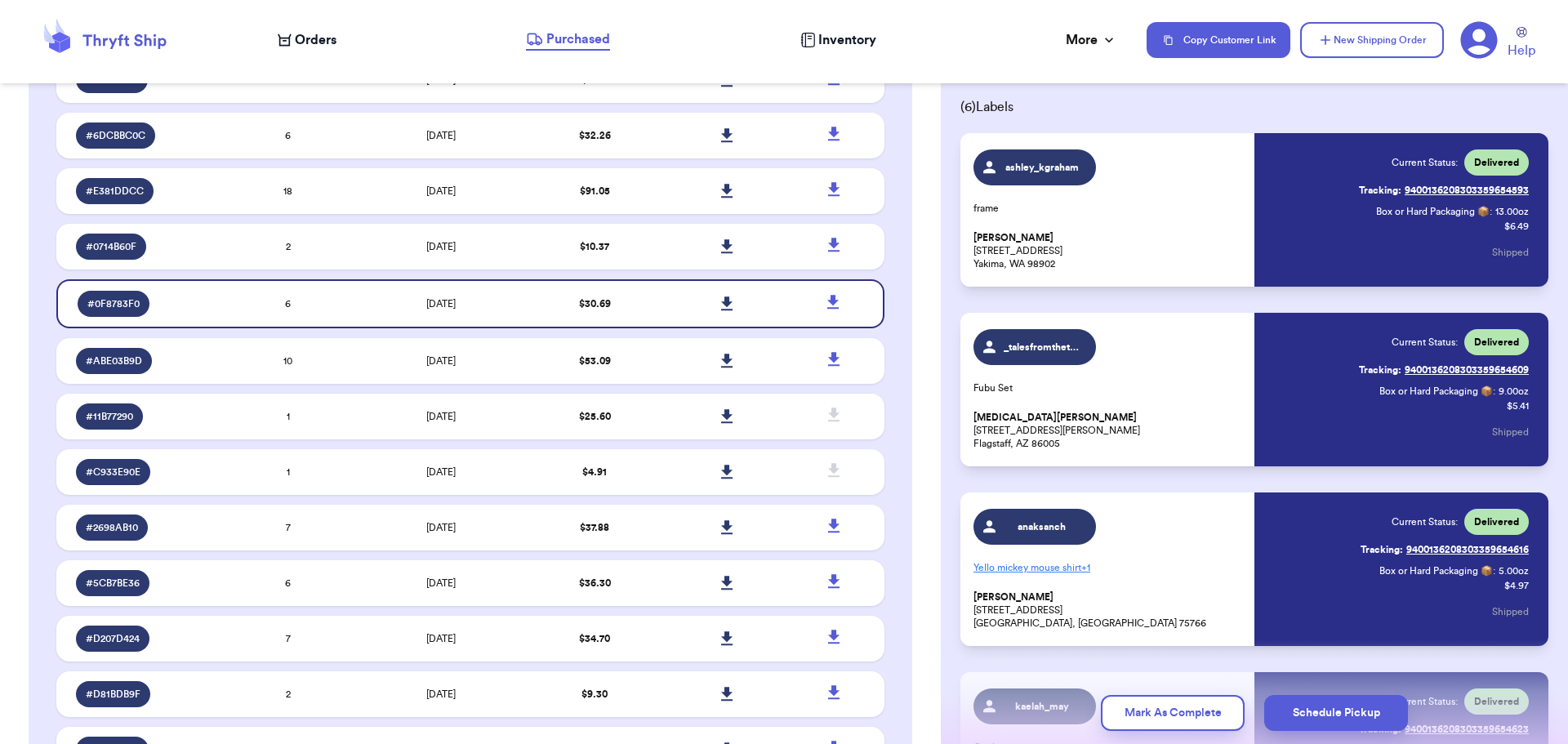
scroll to position [0, 0]
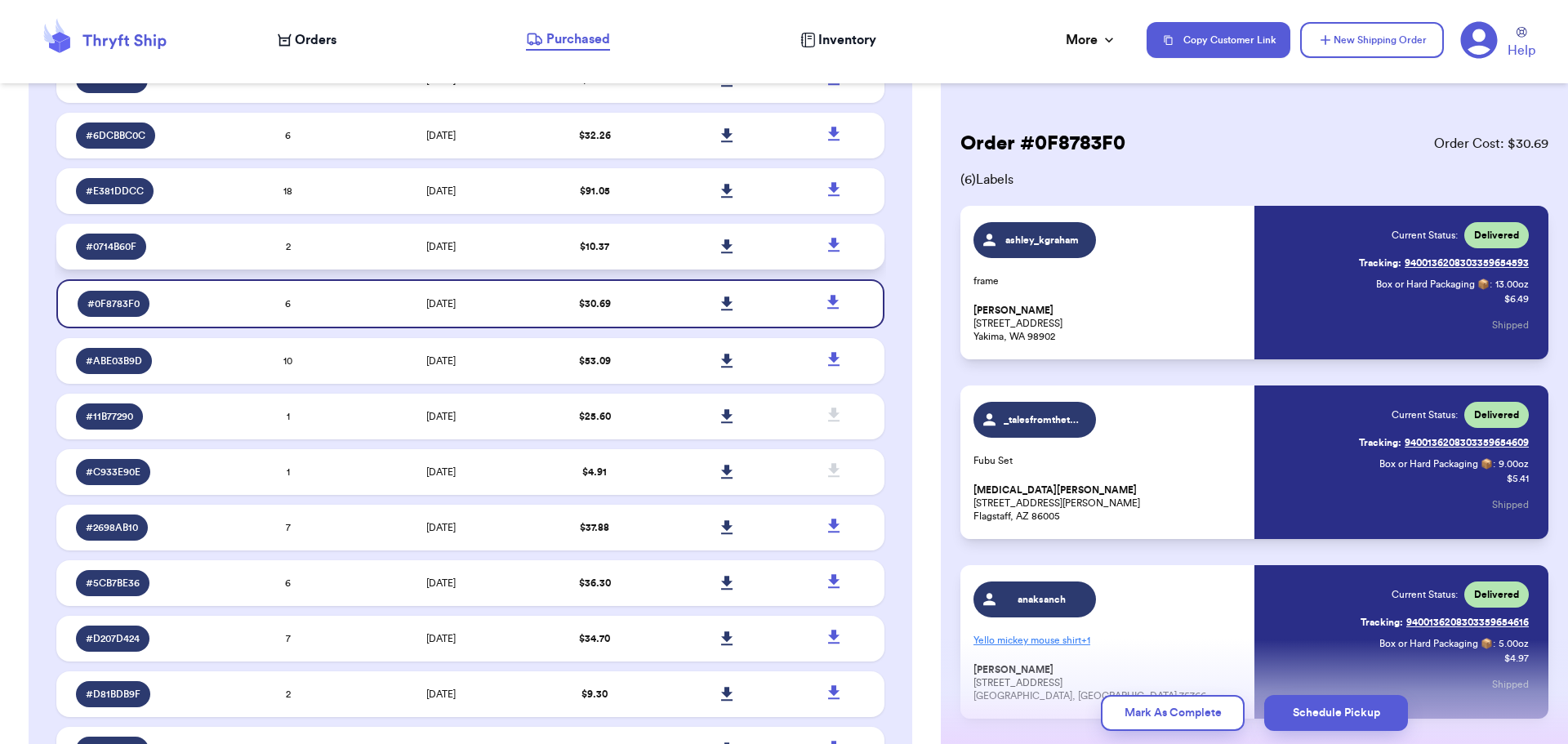
click at [332, 246] on td "2" at bounding box center [288, 246] width 133 height 46
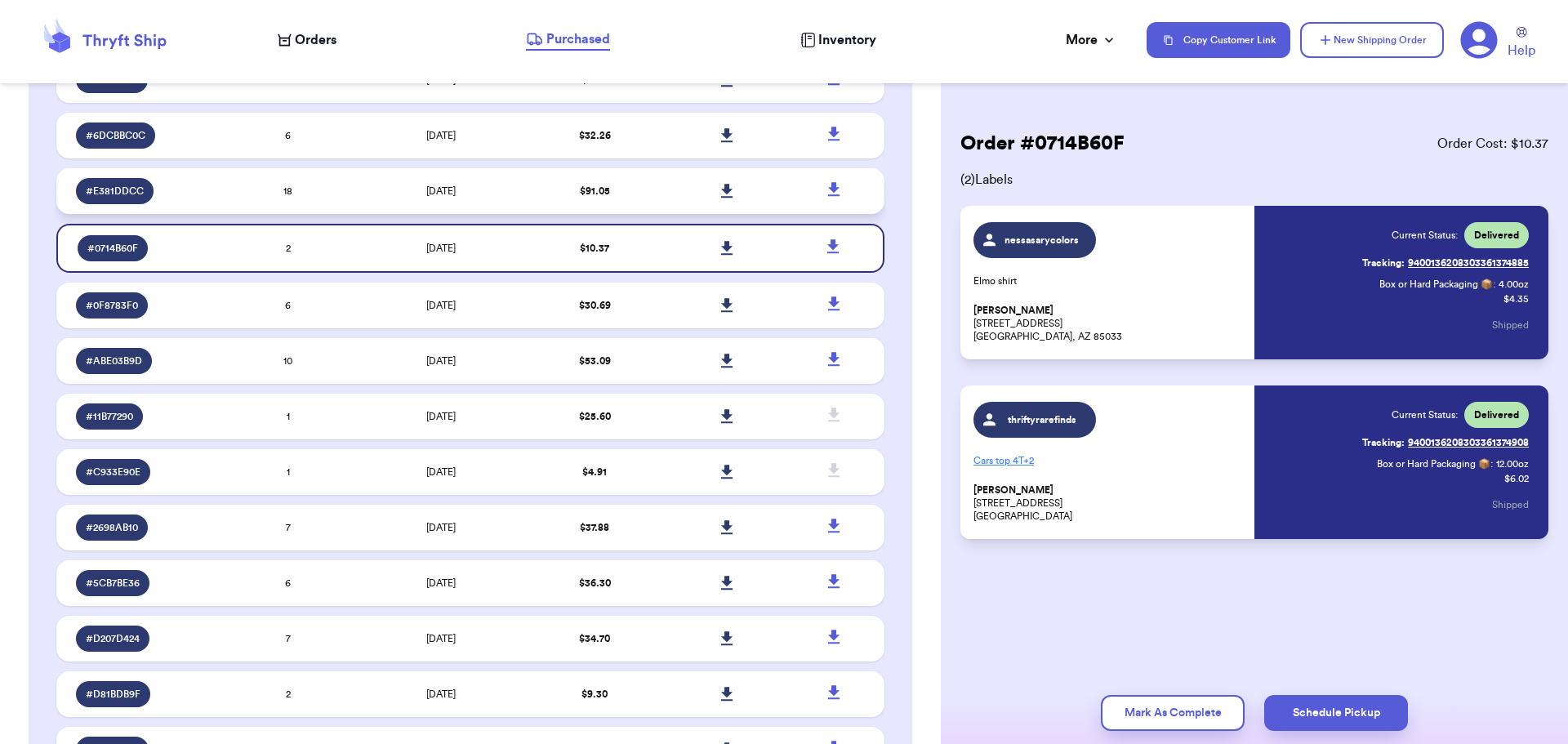
click at [313, 196] on td "18" at bounding box center [288, 191] width 133 height 46
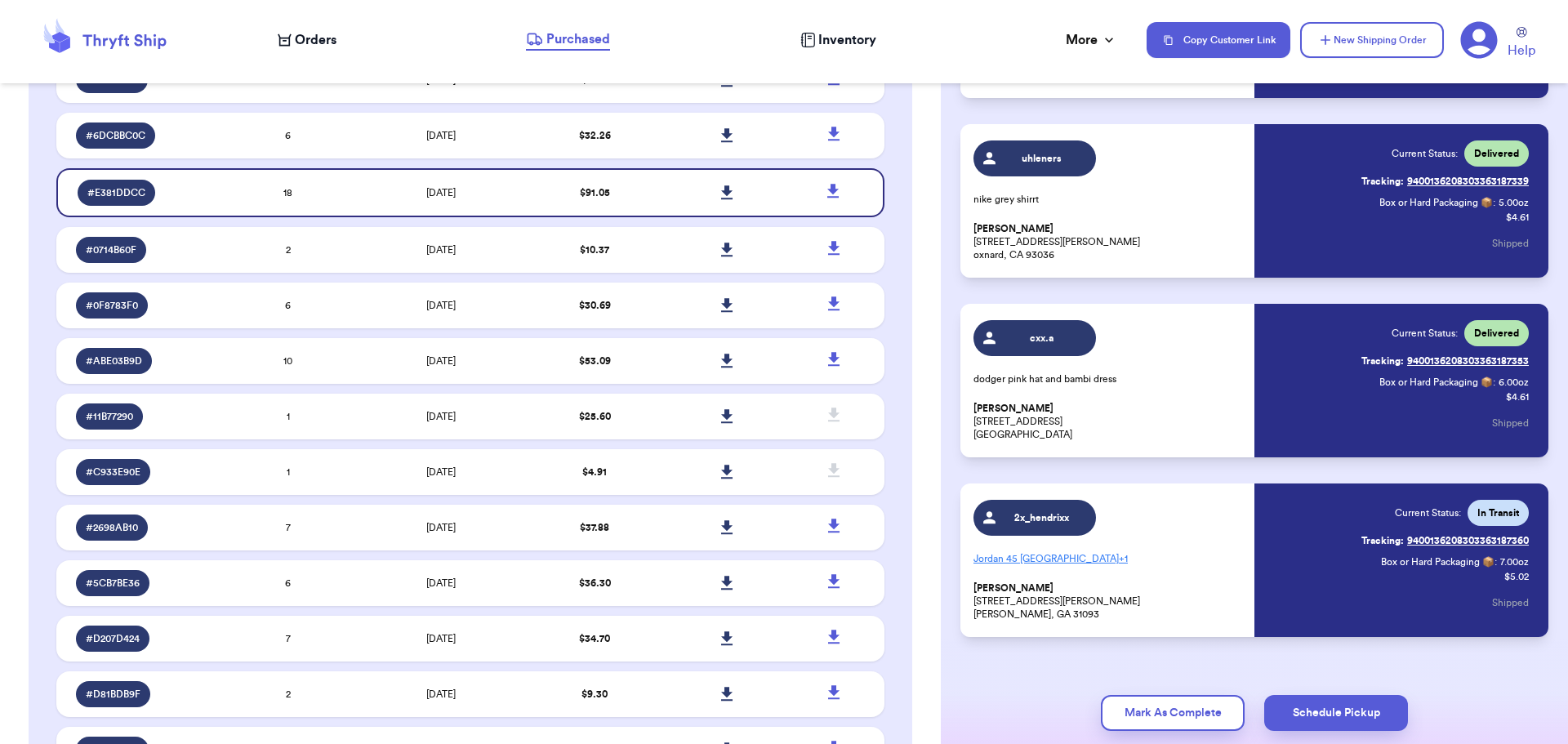
scroll to position [2801, 0]
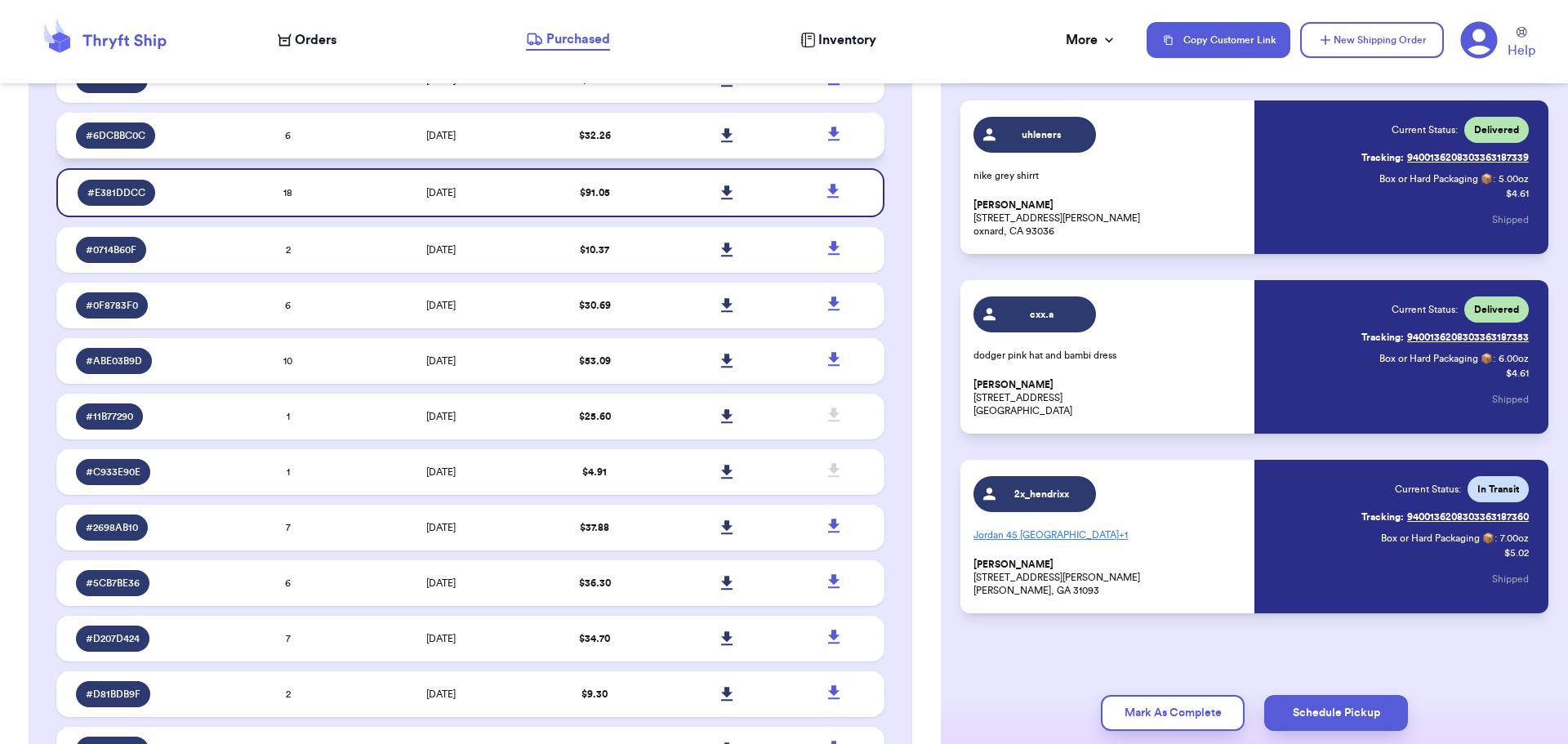
click at [344, 141] on td "6" at bounding box center [288, 135] width 133 height 46
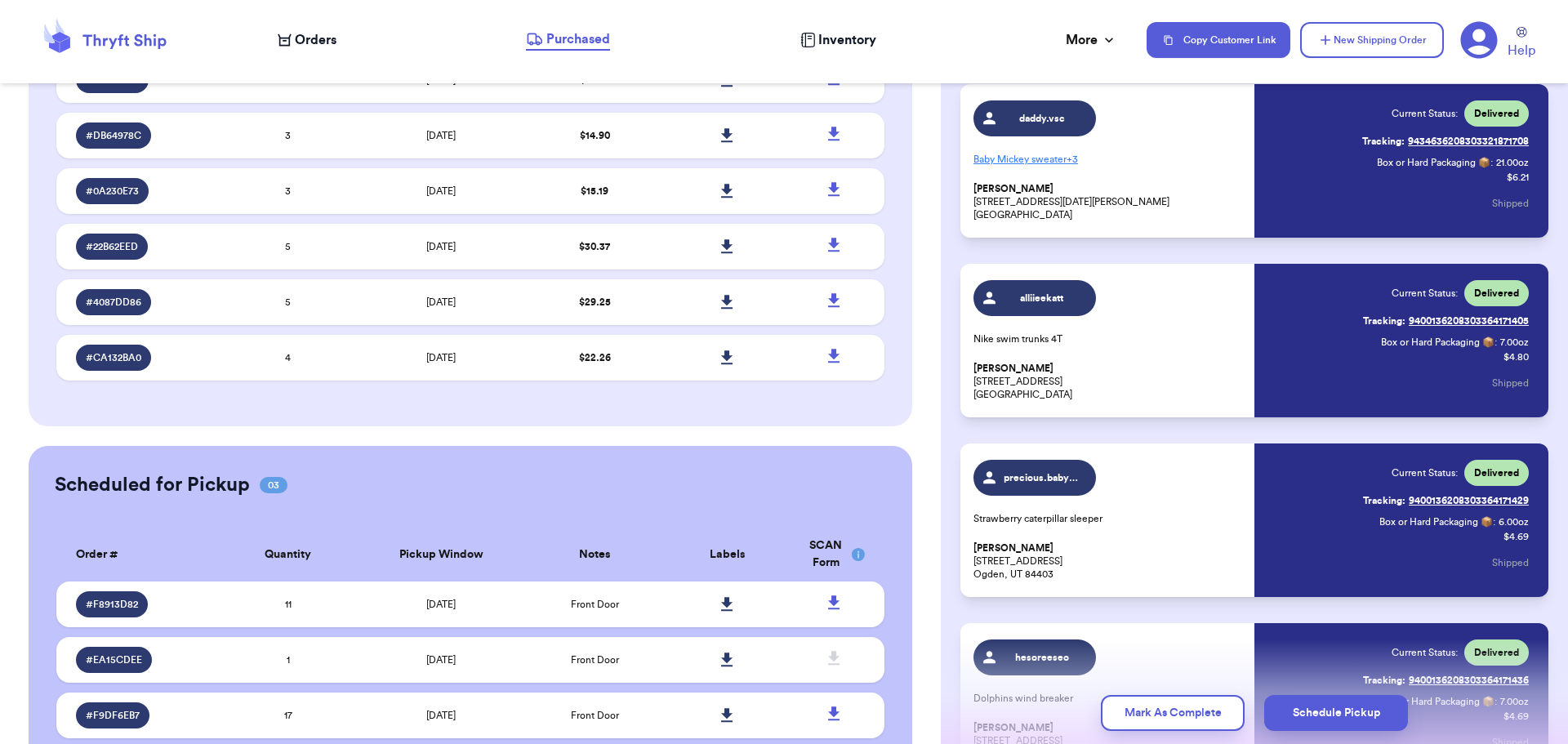
scroll to position [1053, 0]
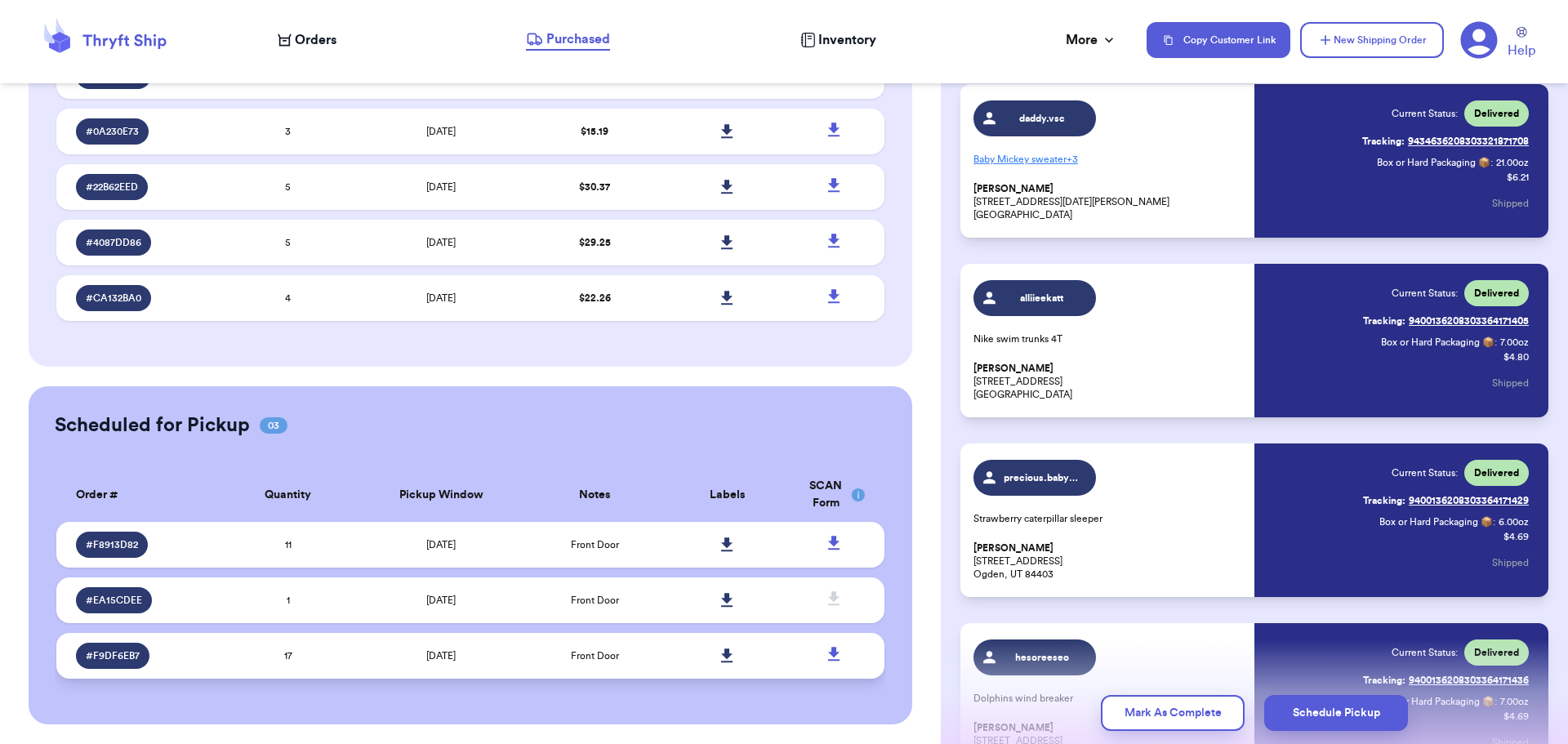
click at [328, 657] on td "17" at bounding box center [288, 656] width 133 height 46
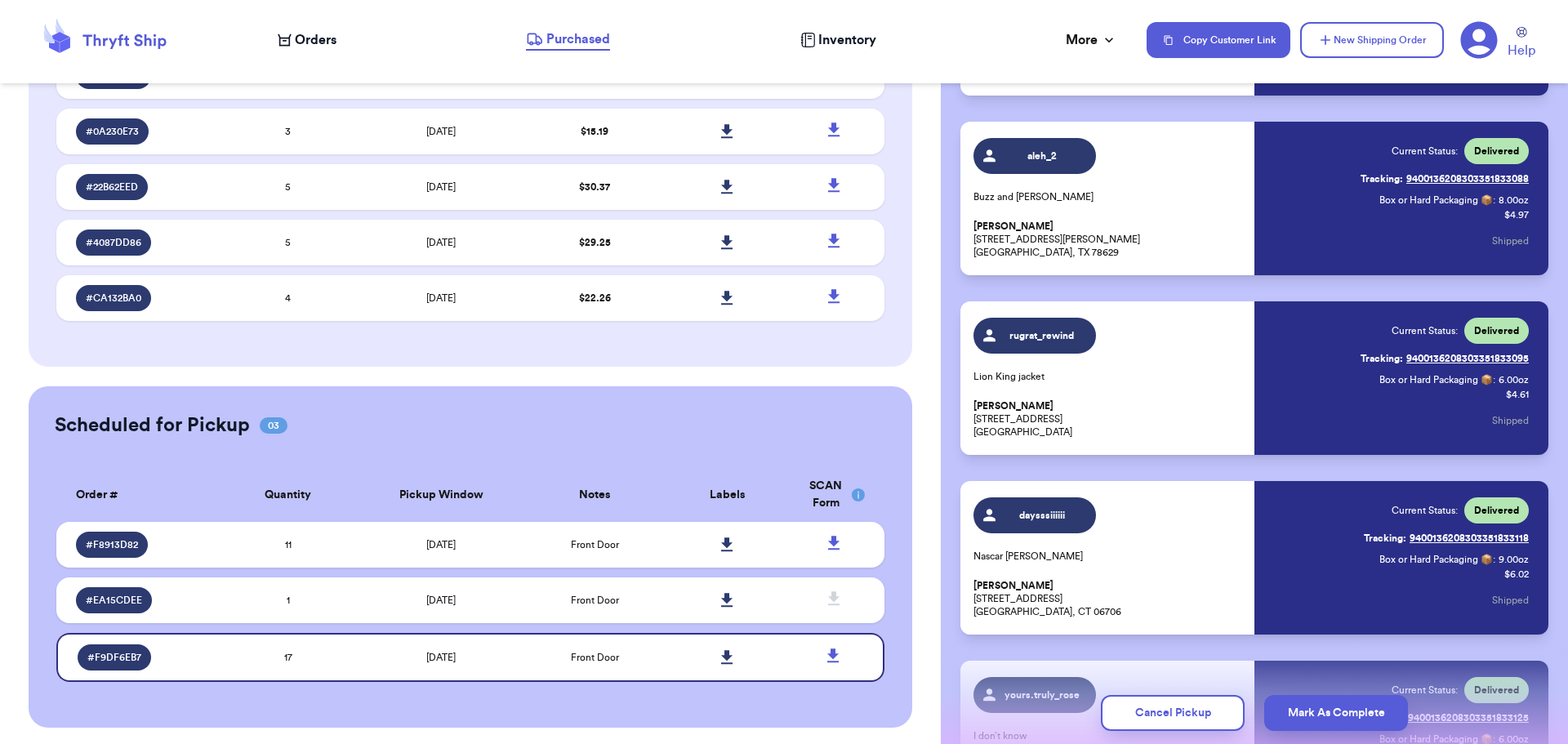
scroll to position [1216, 0]
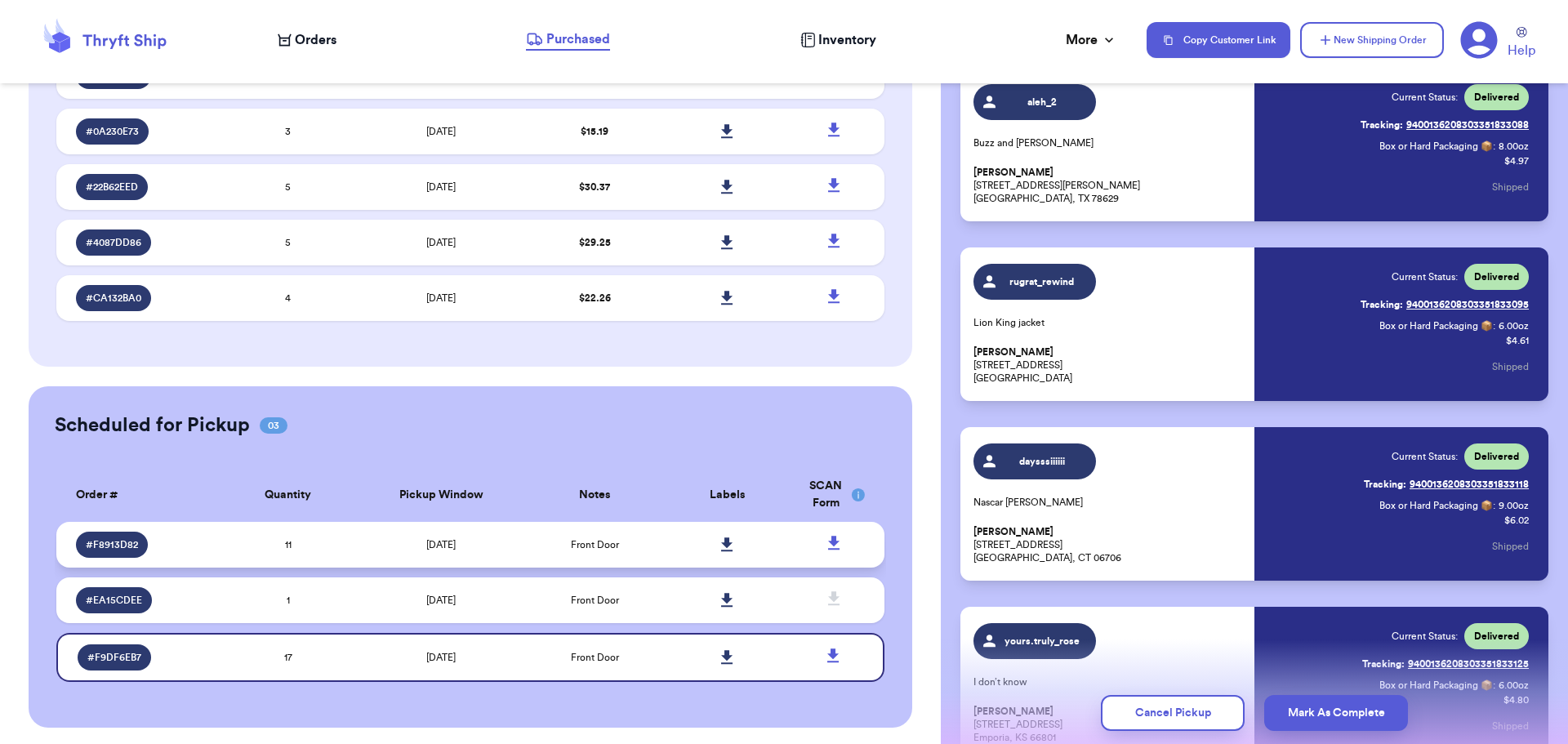
click at [332, 546] on td "11" at bounding box center [288, 545] width 133 height 46
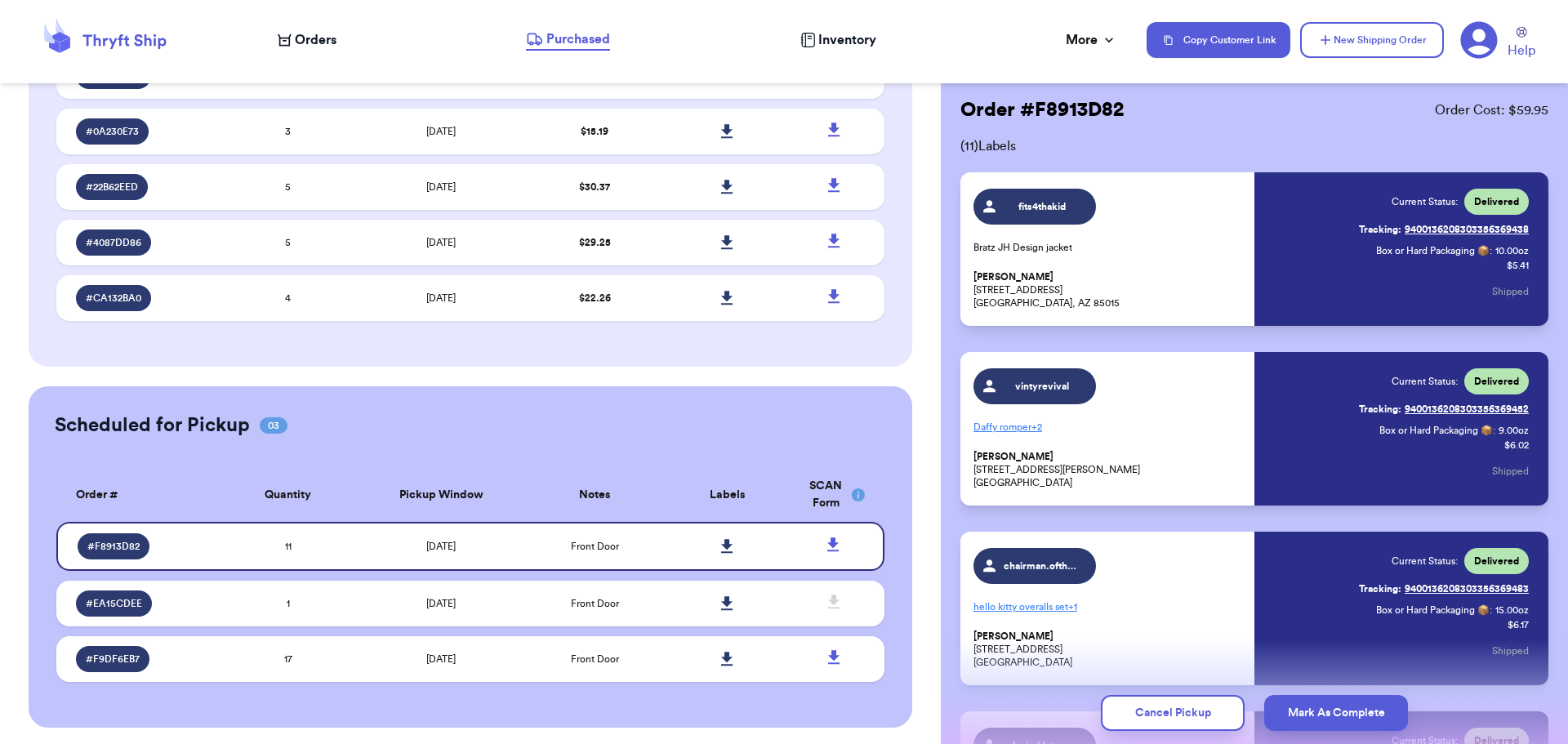
scroll to position [0, 0]
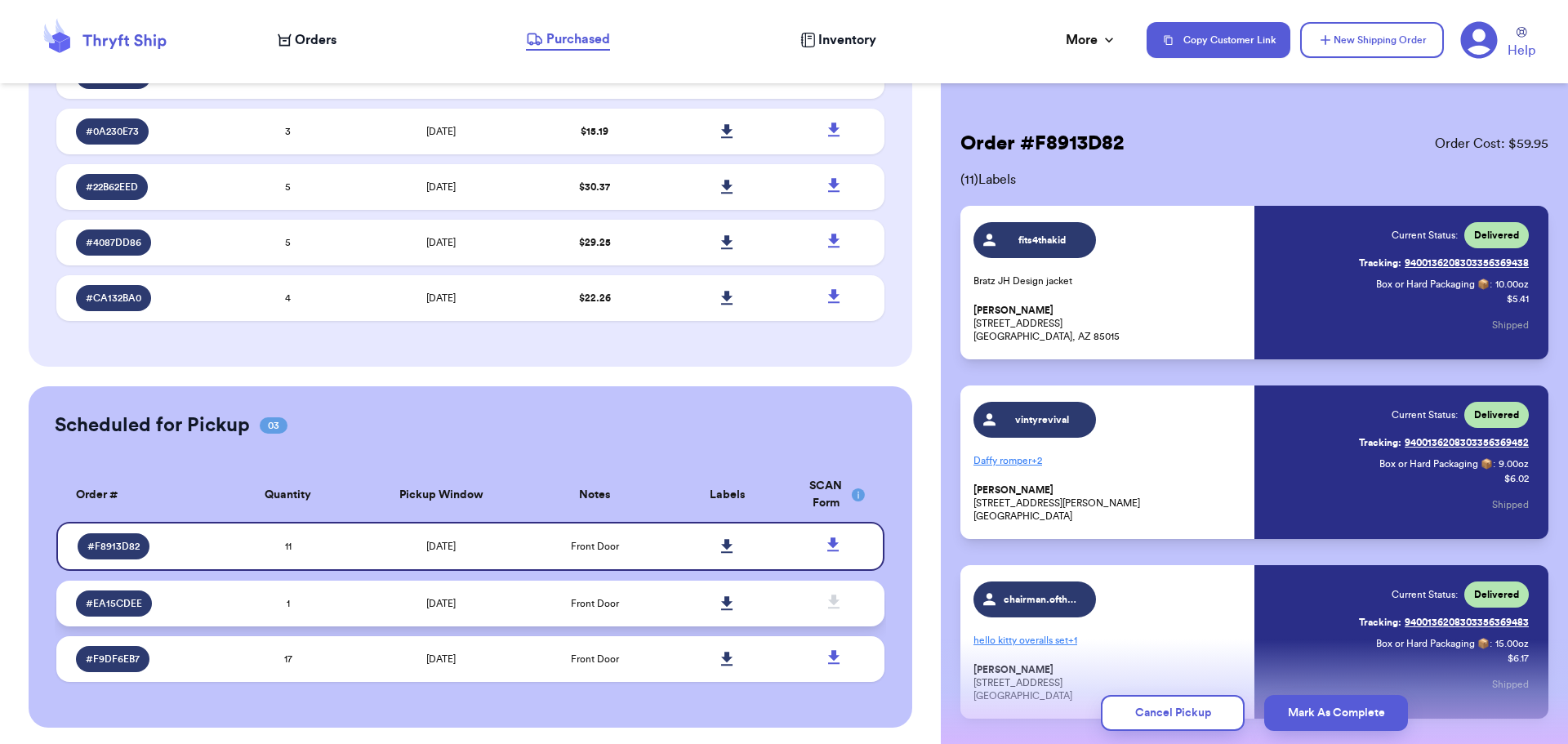
click at [356, 591] on td "[DATE]" at bounding box center [441, 603] width 174 height 46
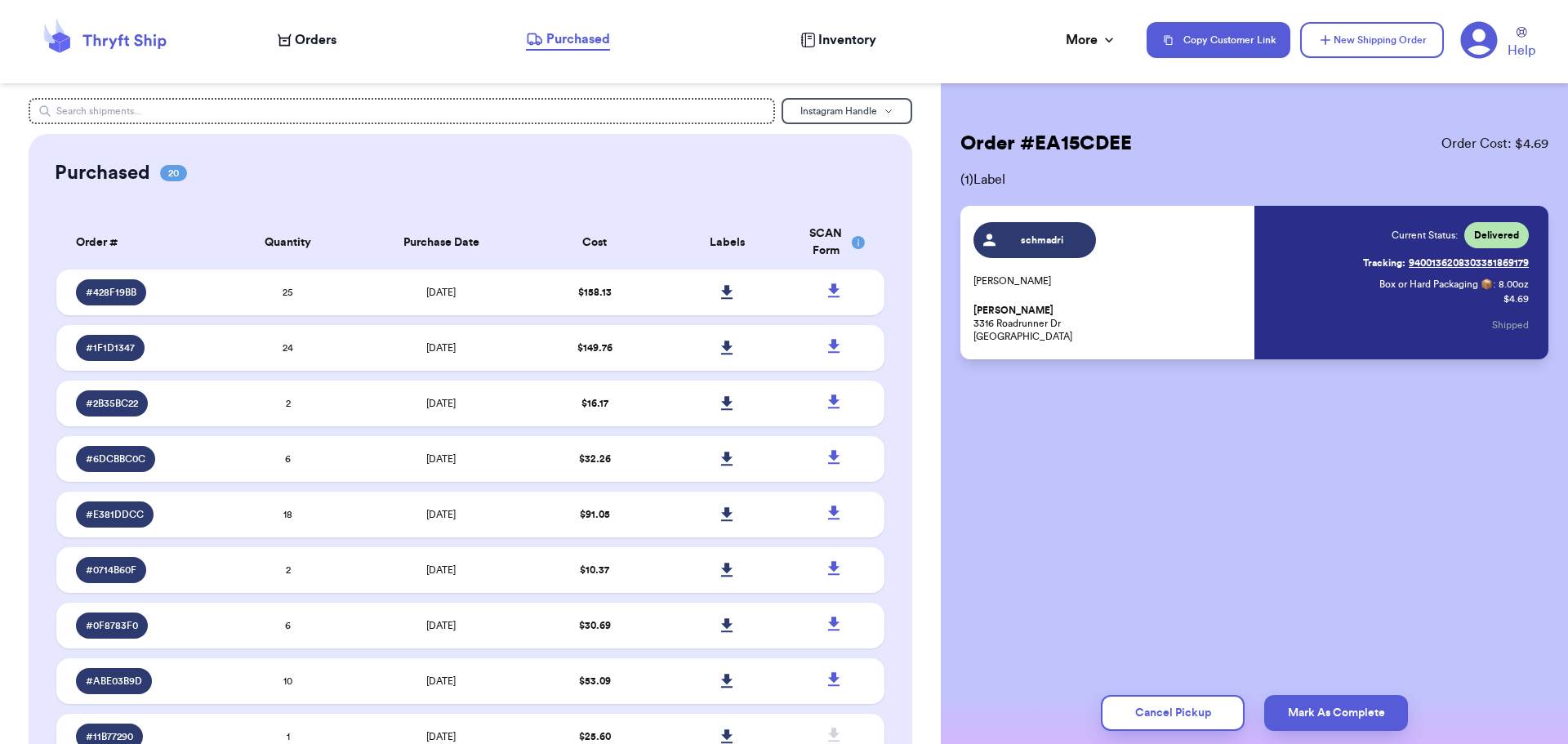
click at [324, 38] on span "Orders" at bounding box center [315, 40] width 41 height 20
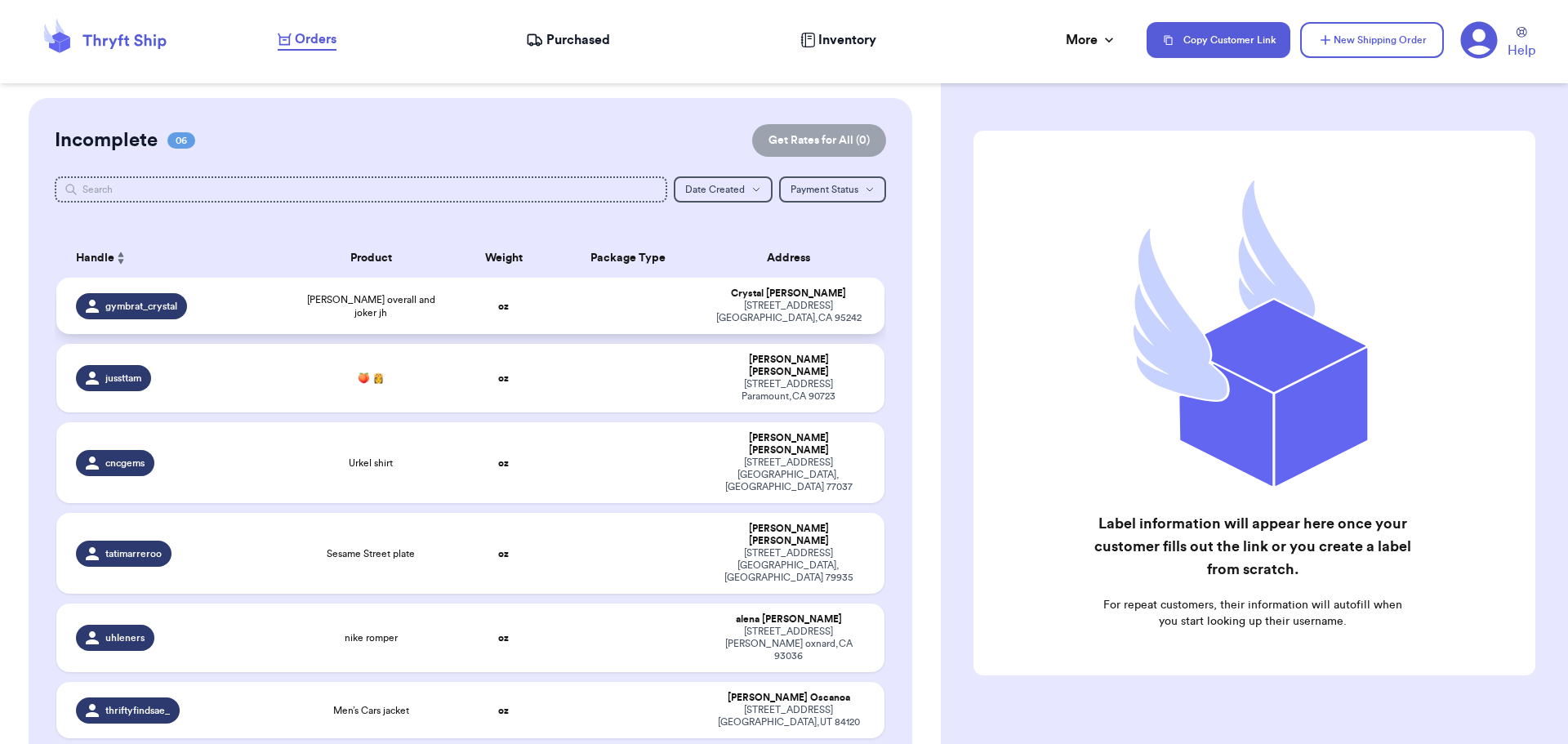
scroll to position [216, 0]
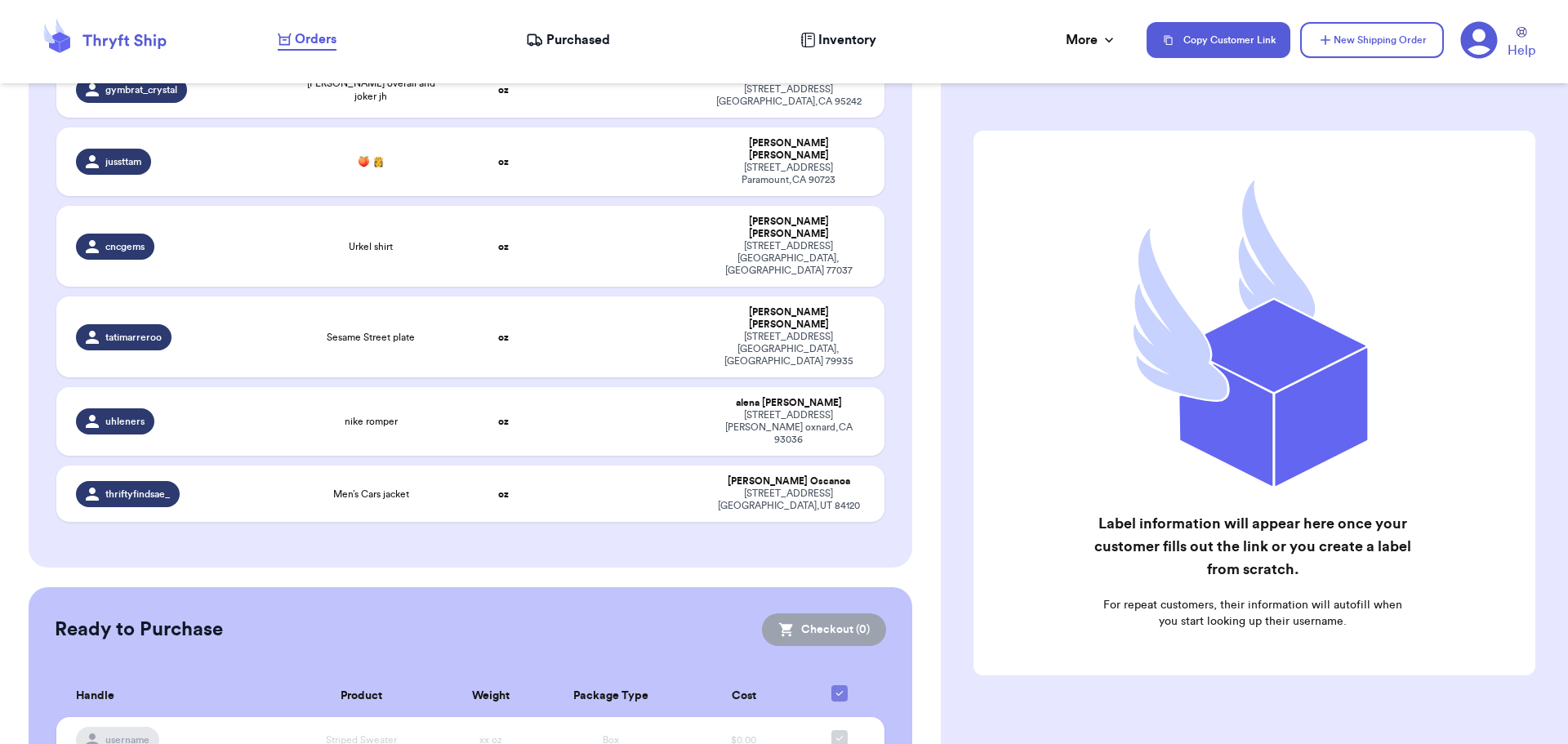
click at [833, 687] on icon at bounding box center [840, 693] width 13 height 13
click at [839, 685] on input "checkbox" at bounding box center [839, 685] width 1 height 1
checkbox input "true"
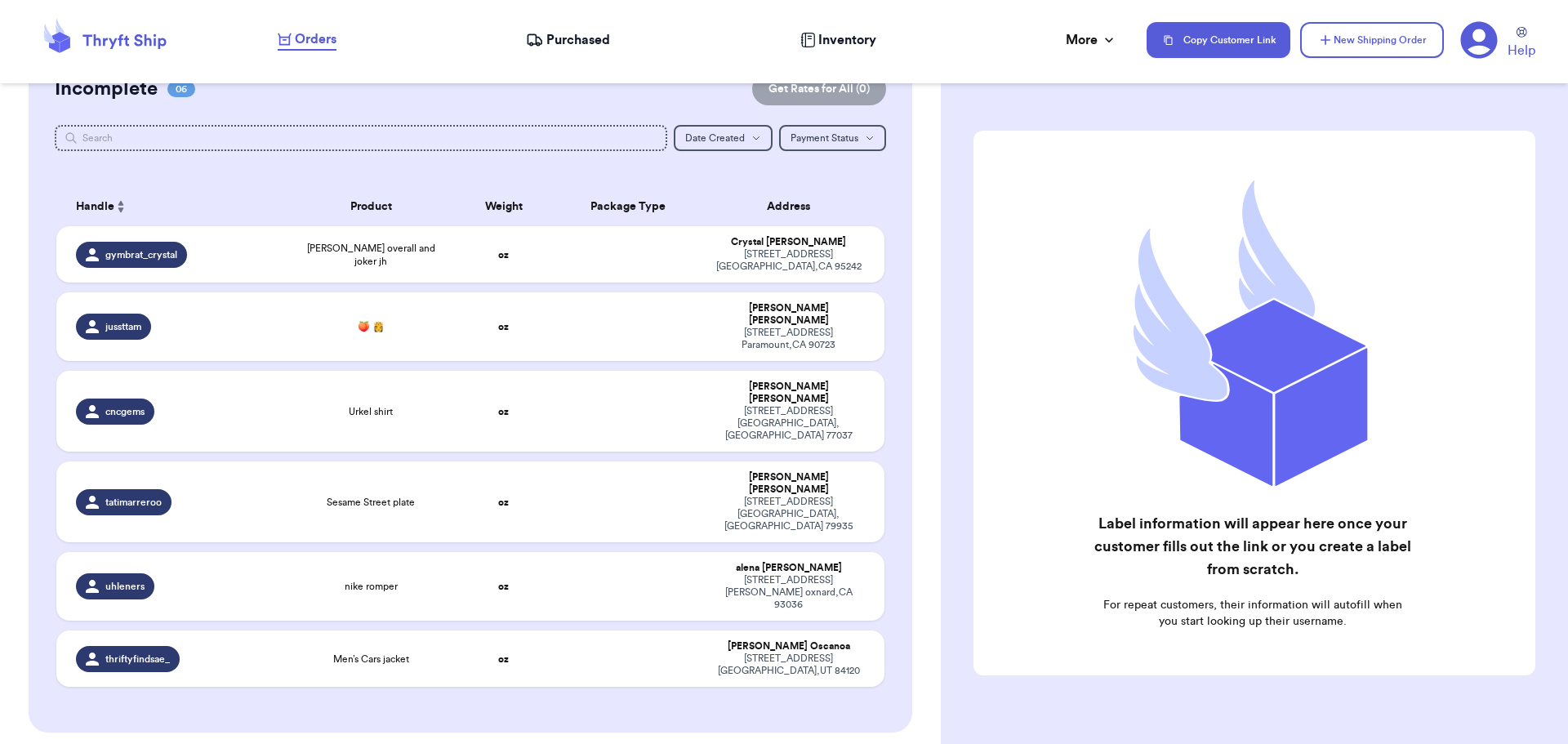
scroll to position [0, 0]
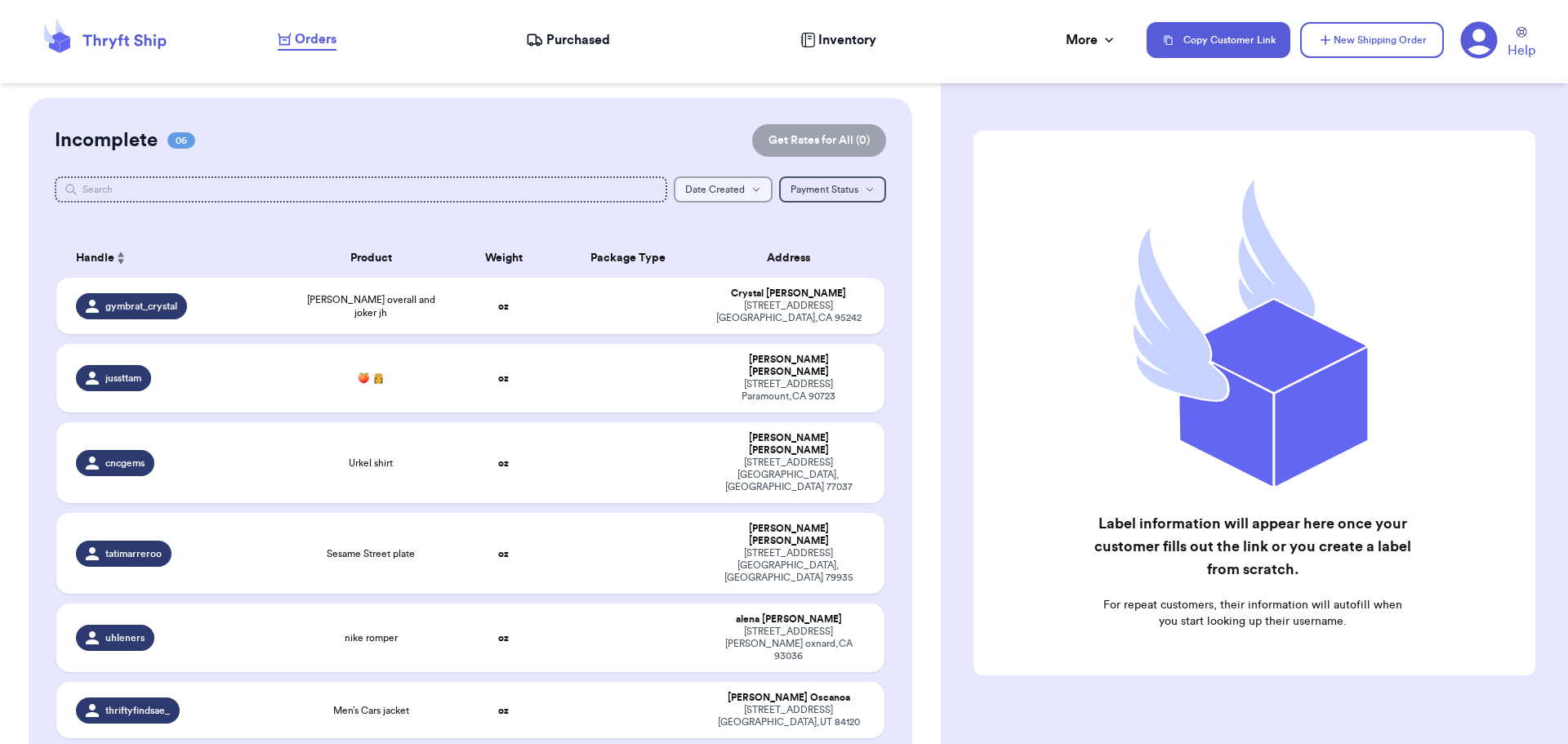
click at [710, 192] on span "Date Created" at bounding box center [715, 189] width 59 height 9
click at [837, 182] on button "Payment Status Payment Status" at bounding box center [832, 190] width 107 height 26
click at [816, 215] on button "All" at bounding box center [832, 220] width 105 height 26
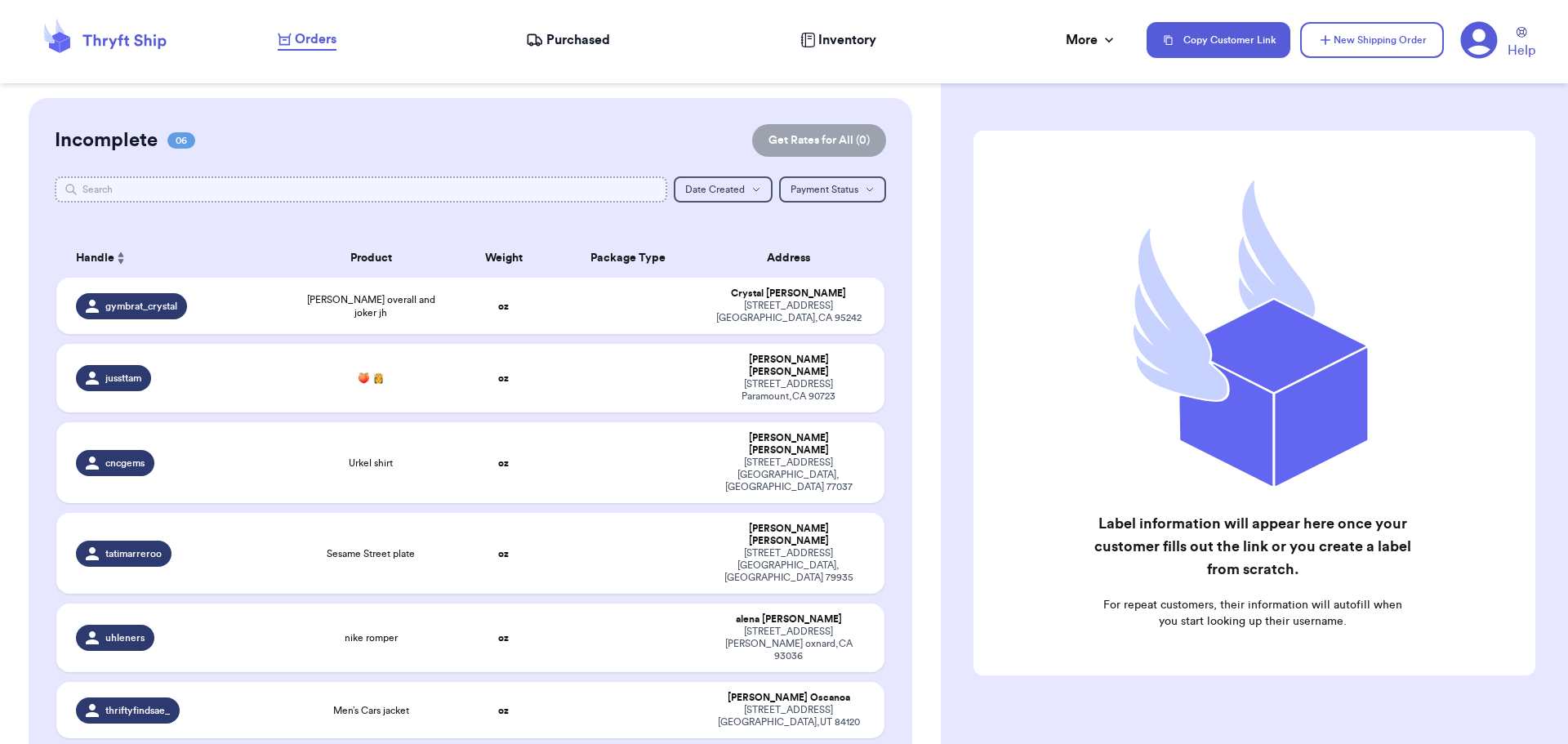
click at [435, 188] on input "text" at bounding box center [361, 190] width 613 height 26
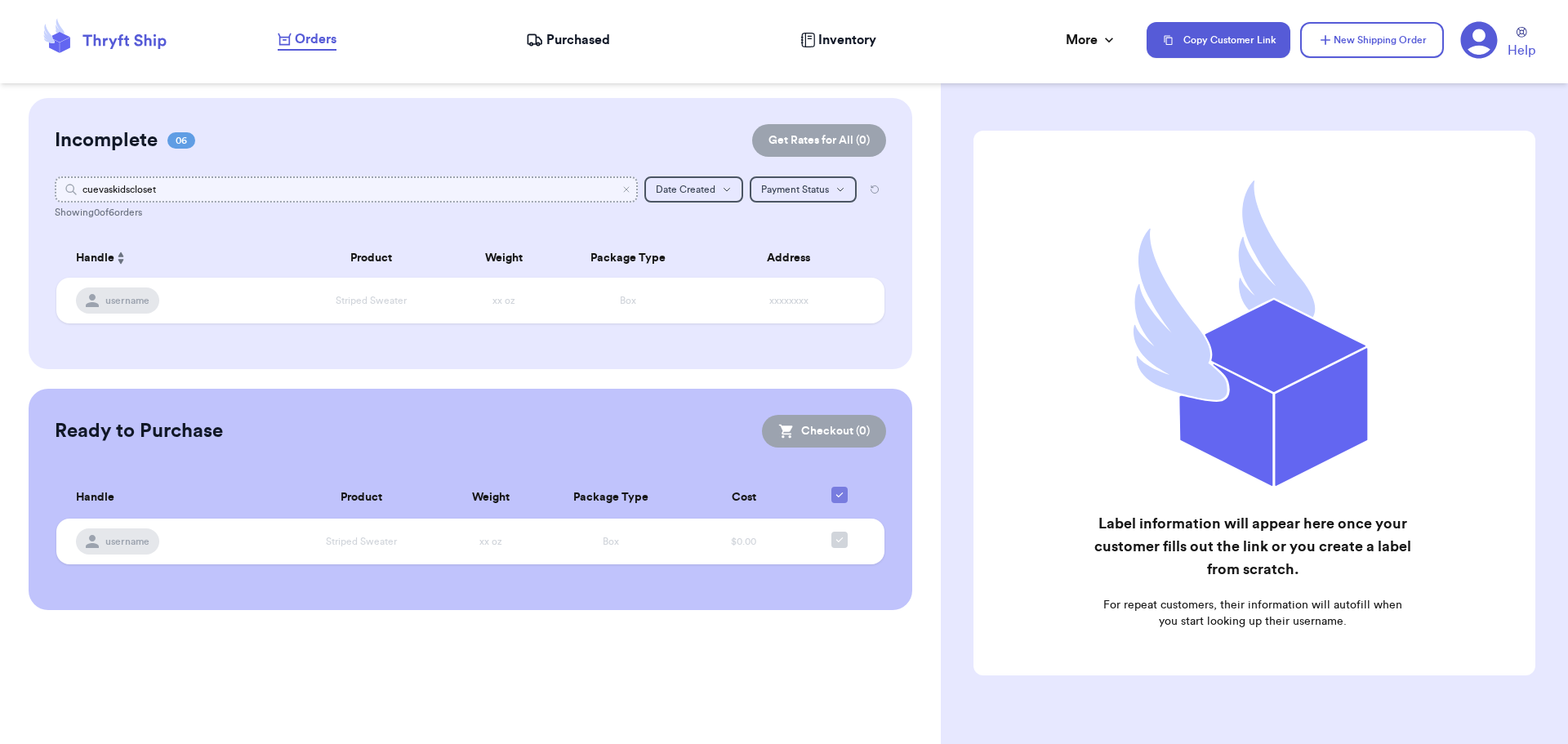
type input "cuevaskidscloset"
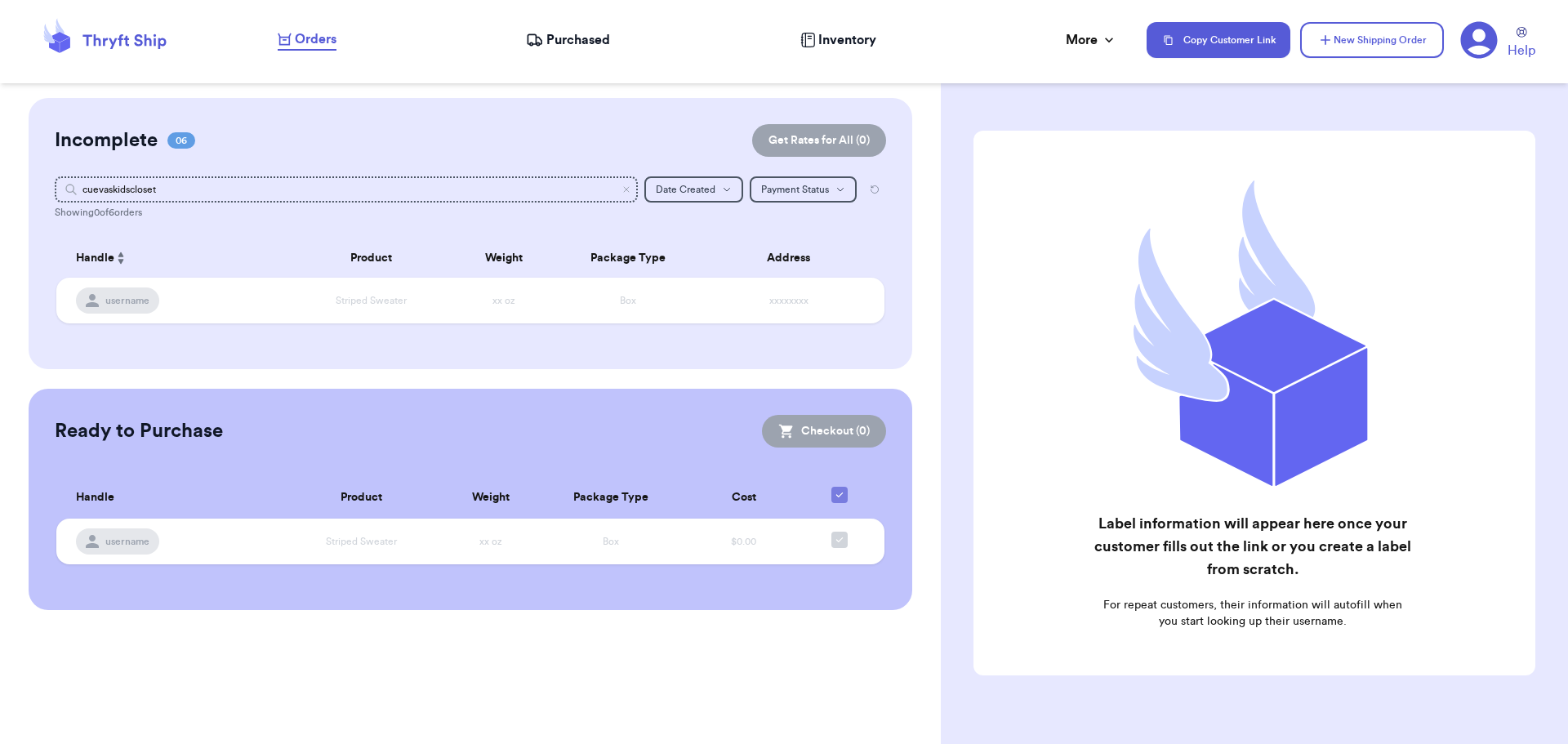
click at [70, 186] on icon at bounding box center [71, 190] width 13 height 13
click at [1075, 47] on div "More" at bounding box center [1091, 40] width 52 height 20
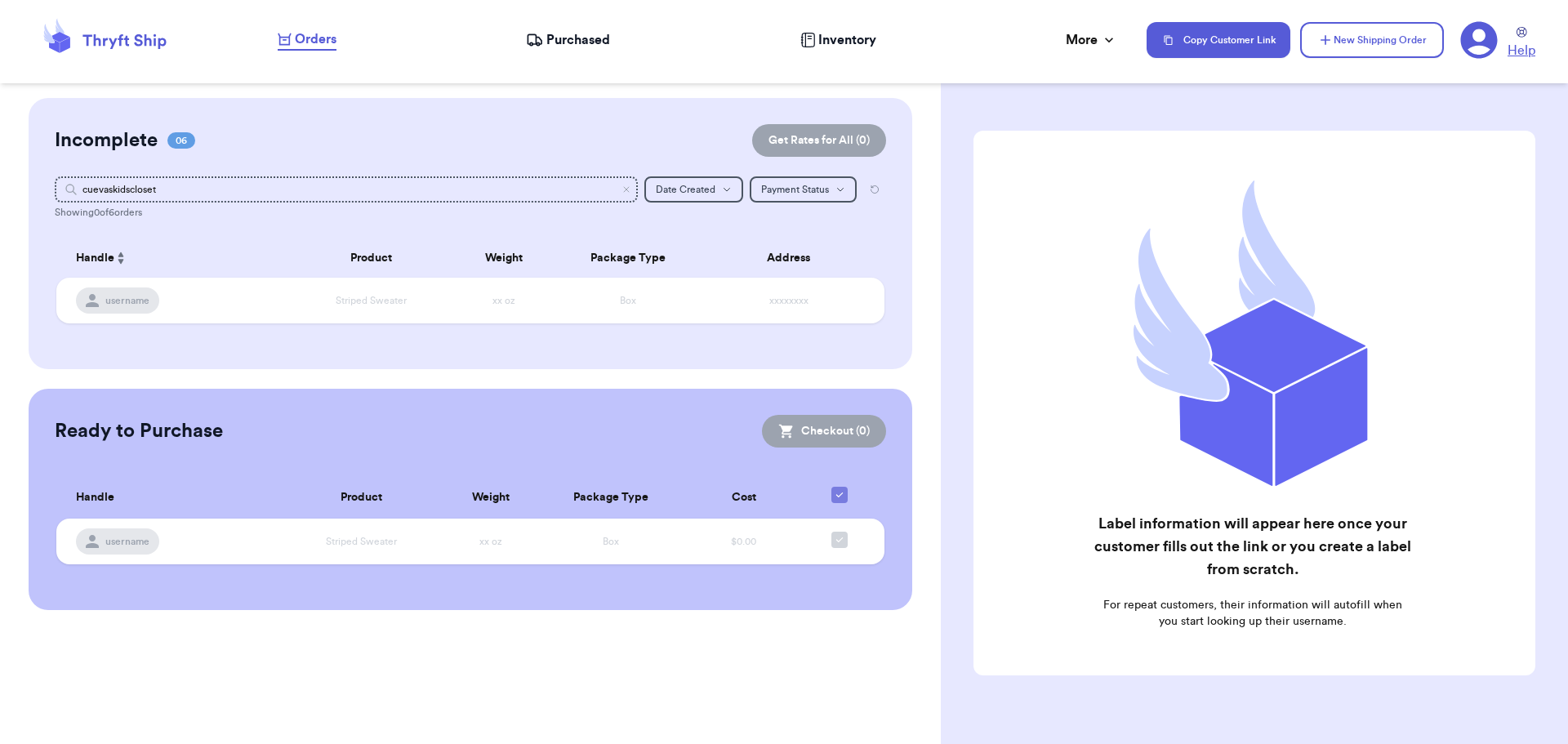
click at [1520, 45] on span "Help" at bounding box center [1522, 50] width 28 height 20
